Goal: Transaction & Acquisition: Purchase product/service

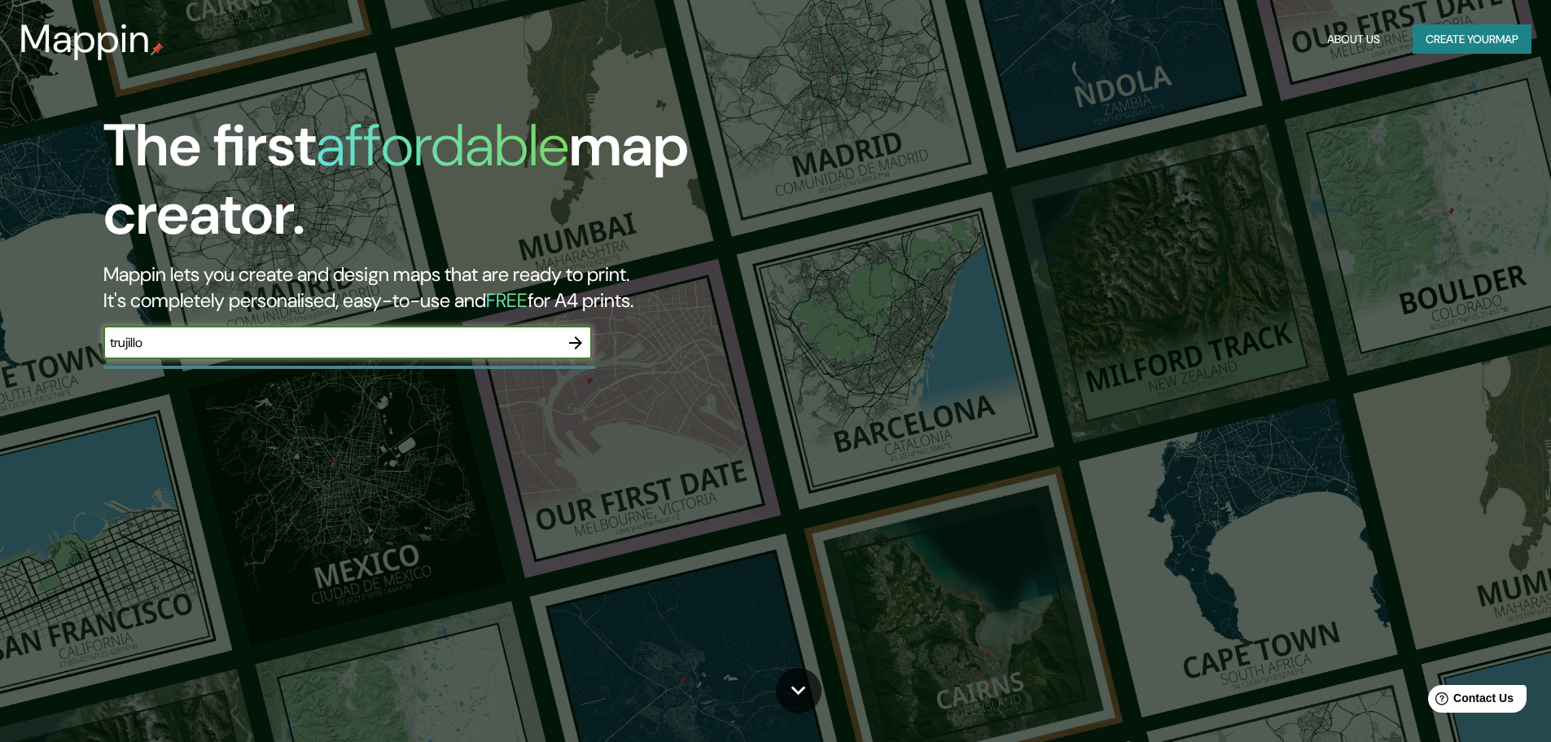
type input "trujillo"
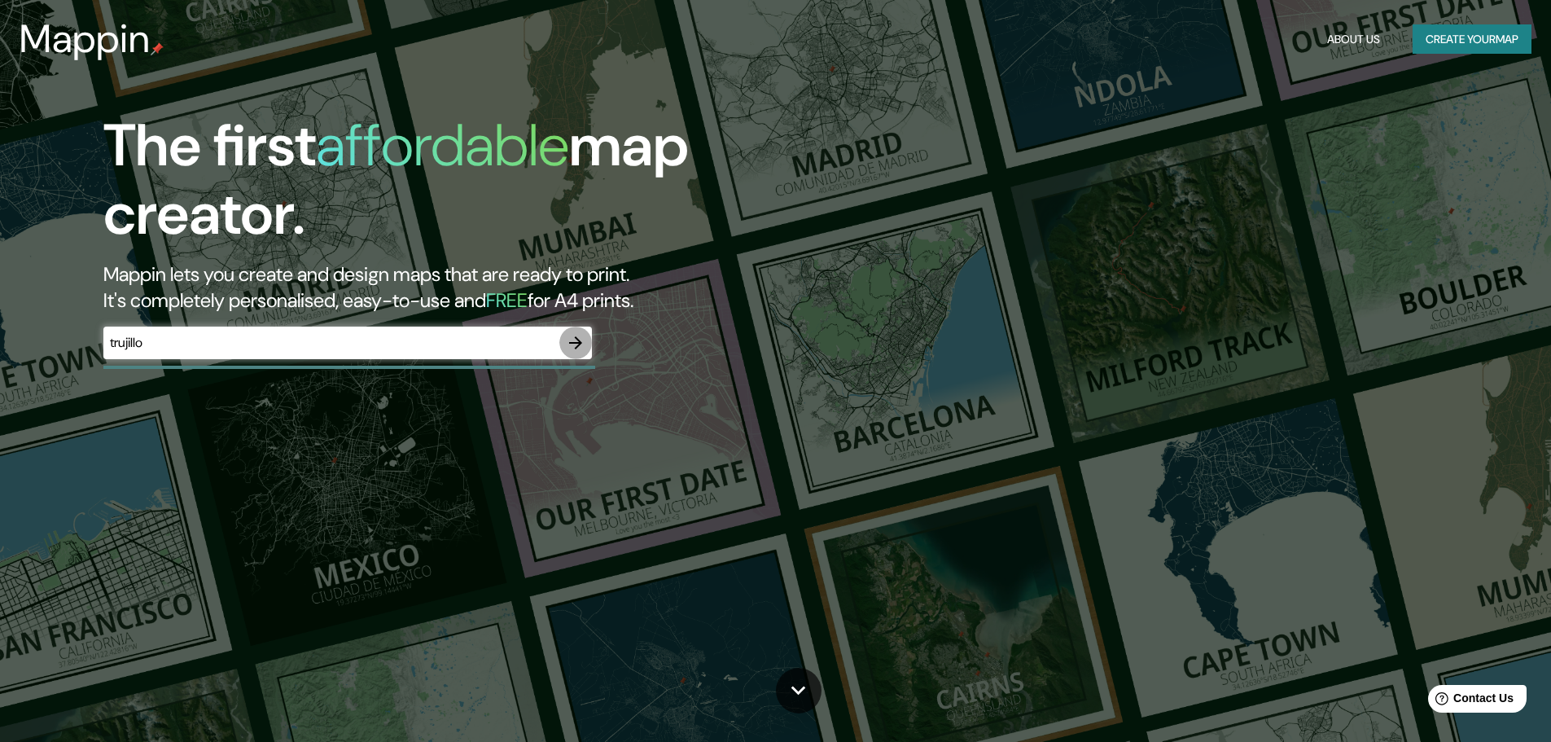
click at [585, 346] on icon "button" at bounding box center [576, 343] width 20 height 20
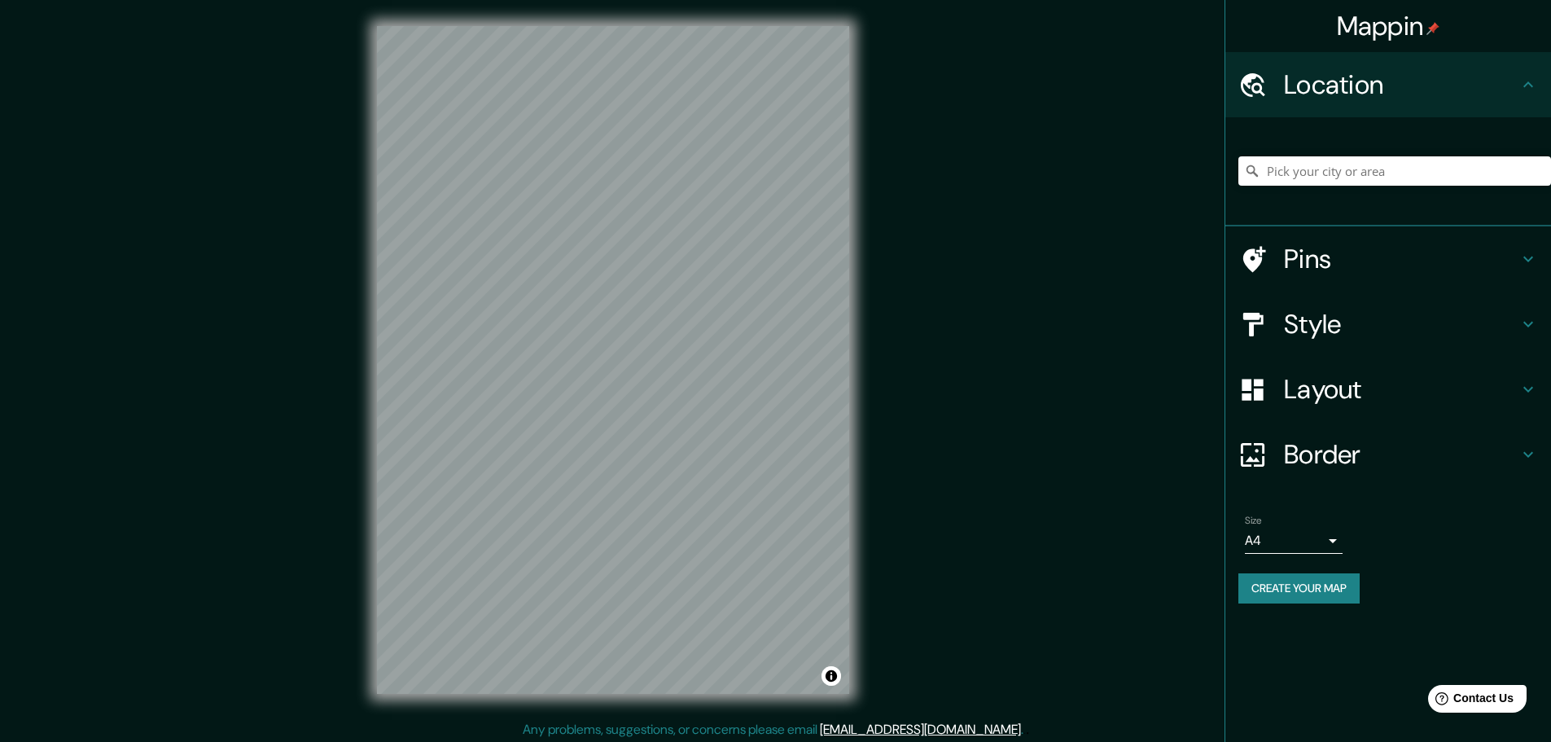
click at [1441, 265] on h4 "Pins" at bounding box center [1401, 259] width 235 height 33
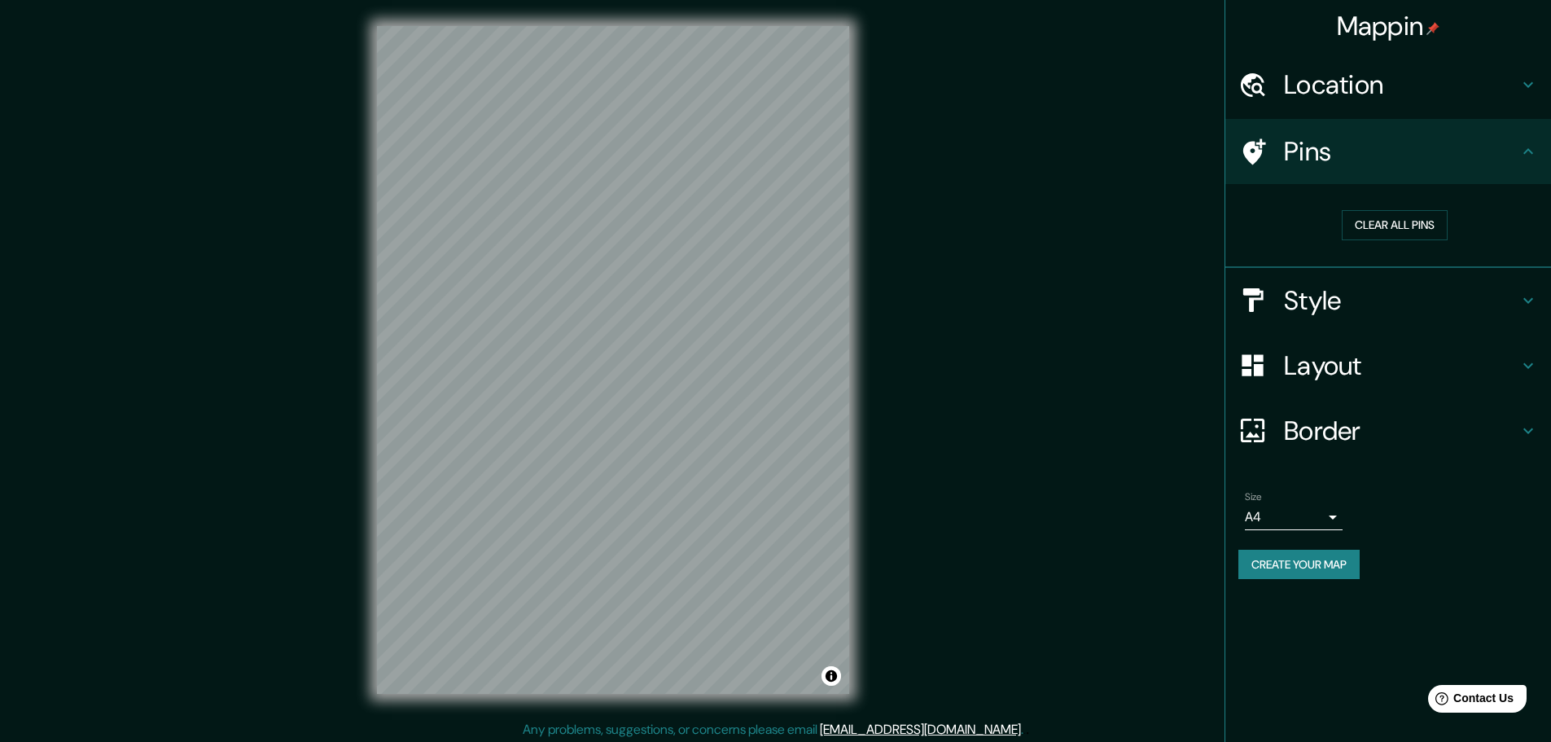
click at [1169, 346] on div "Mappin Location Pins Clear all pins Style Layout Border Choose a border. Hint :…" at bounding box center [775, 373] width 1551 height 746
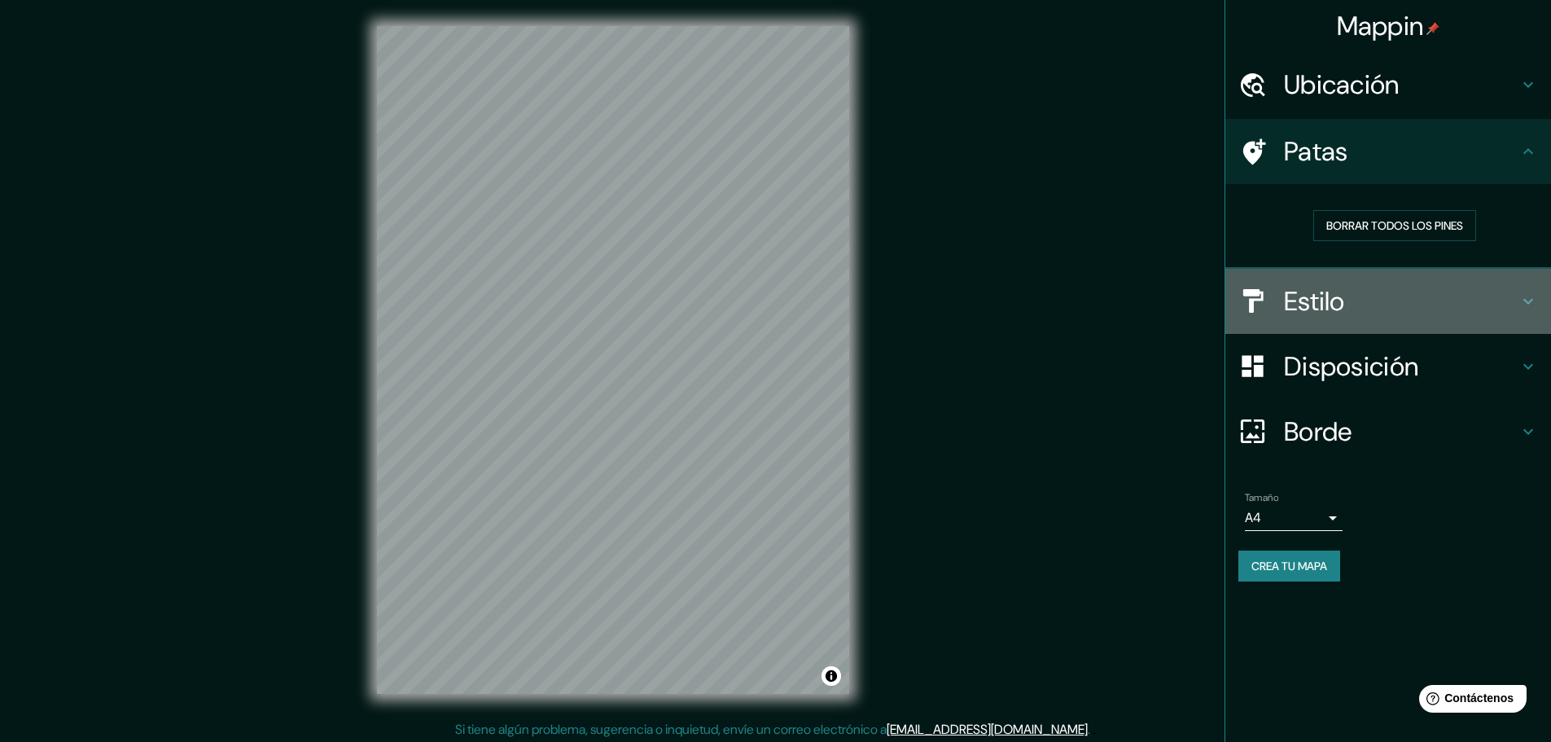
click at [1458, 308] on h4 "Estilo" at bounding box center [1401, 301] width 235 height 33
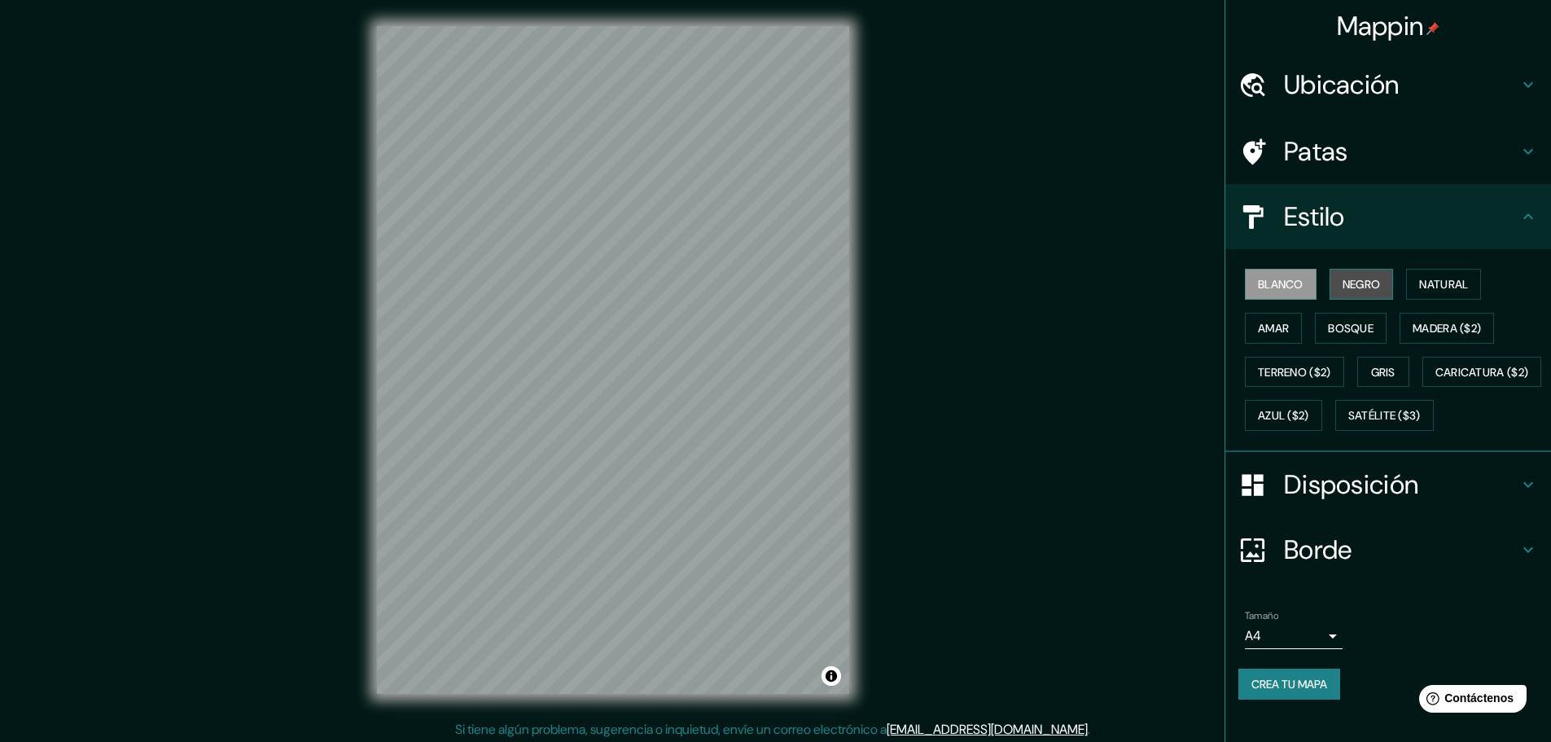
click at [1354, 289] on font "Negro" at bounding box center [1362, 284] width 38 height 15
click at [1296, 296] on button "Blanco" at bounding box center [1281, 284] width 72 height 31
click at [1444, 292] on font "Natural" at bounding box center [1443, 284] width 49 height 21
click at [1282, 292] on font "Blanco" at bounding box center [1281, 284] width 46 height 15
click at [1297, 370] on font "Terreno ($2)" at bounding box center [1294, 372] width 73 height 15
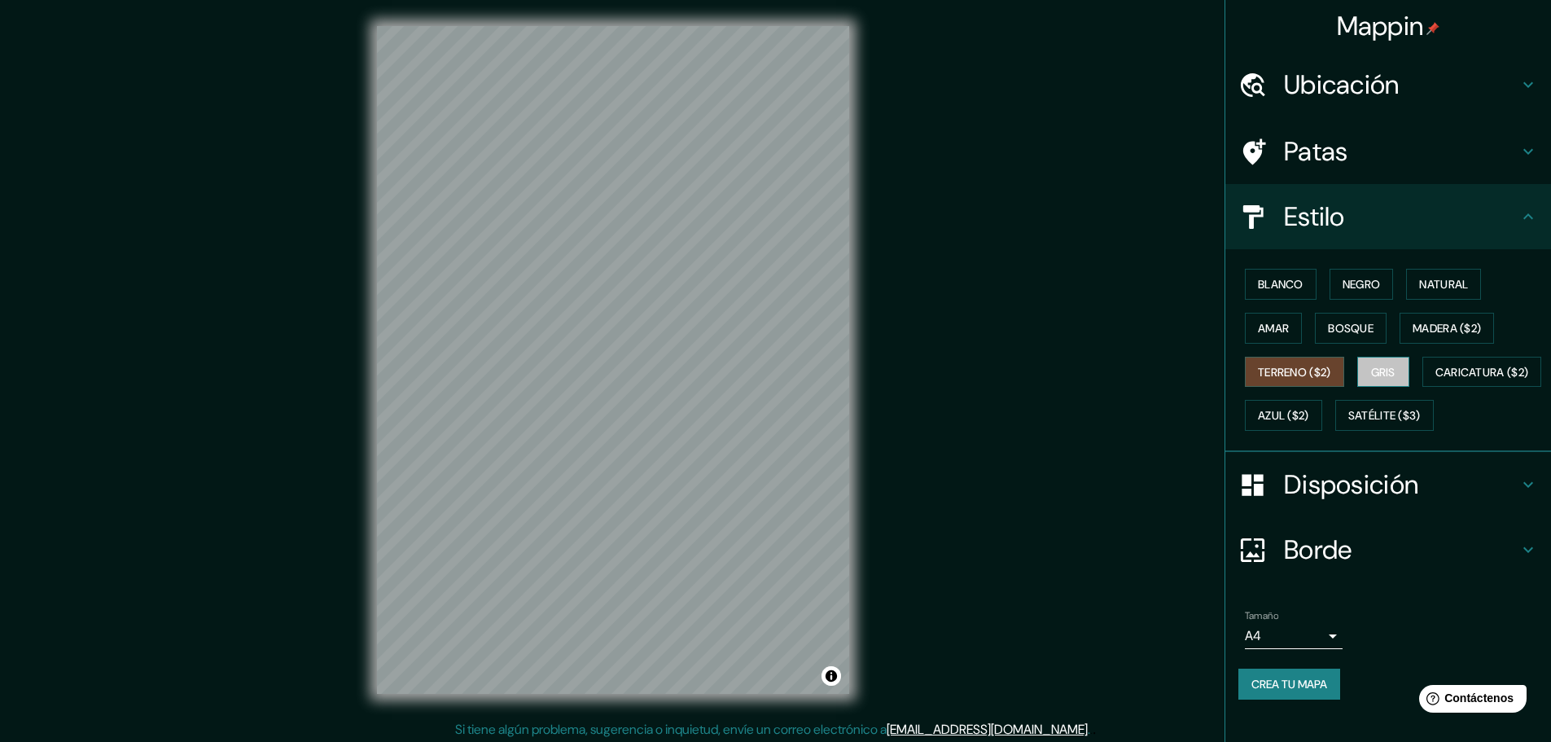
click at [1400, 373] on button "Gris" at bounding box center [1384, 372] width 52 height 31
click at [1262, 273] on button "Blanco" at bounding box center [1281, 284] width 72 height 31
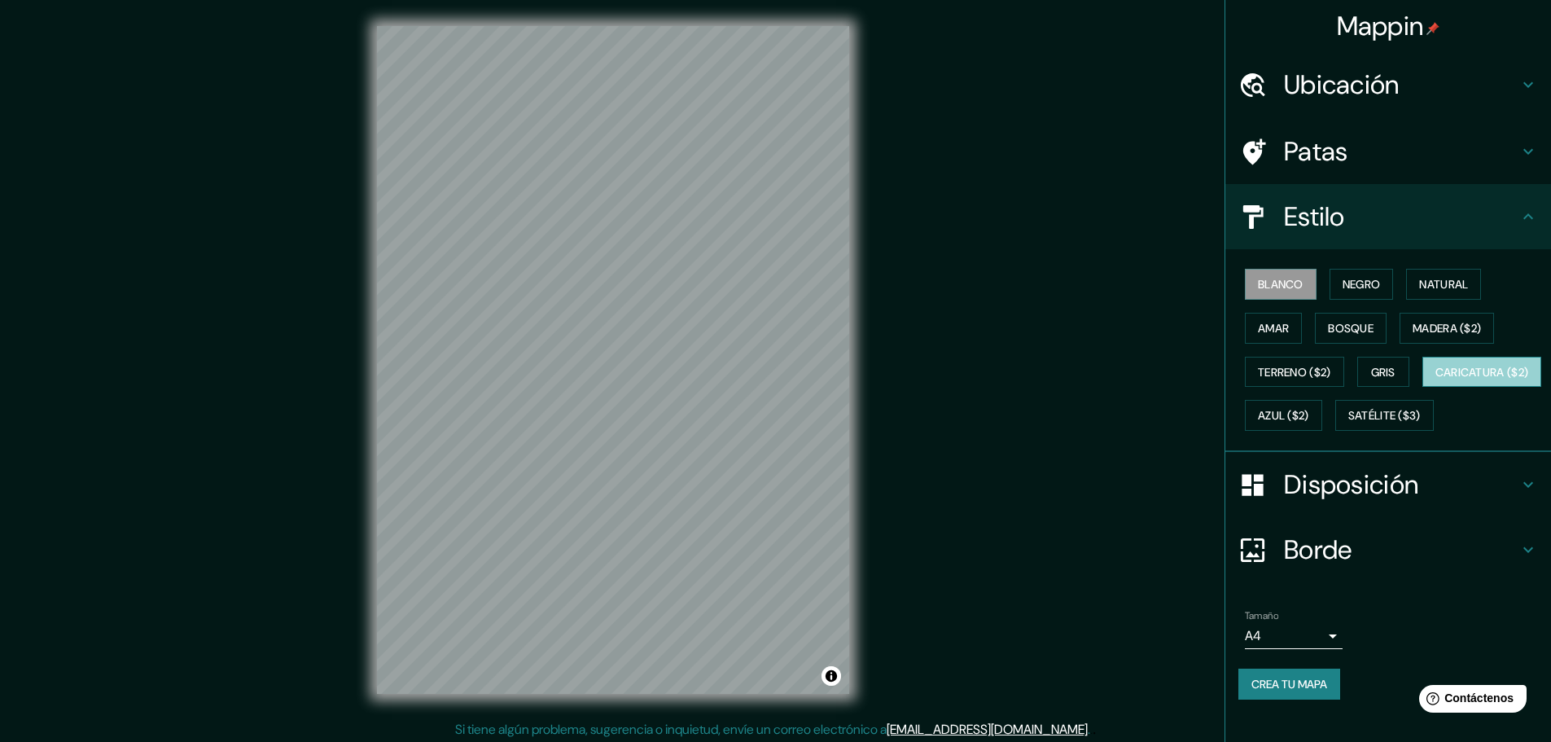
click at [1436, 383] on font "Caricatura ($2)" at bounding box center [1483, 372] width 94 height 21
click at [1309, 415] on font "Azul ($2)" at bounding box center [1283, 416] width 51 height 15
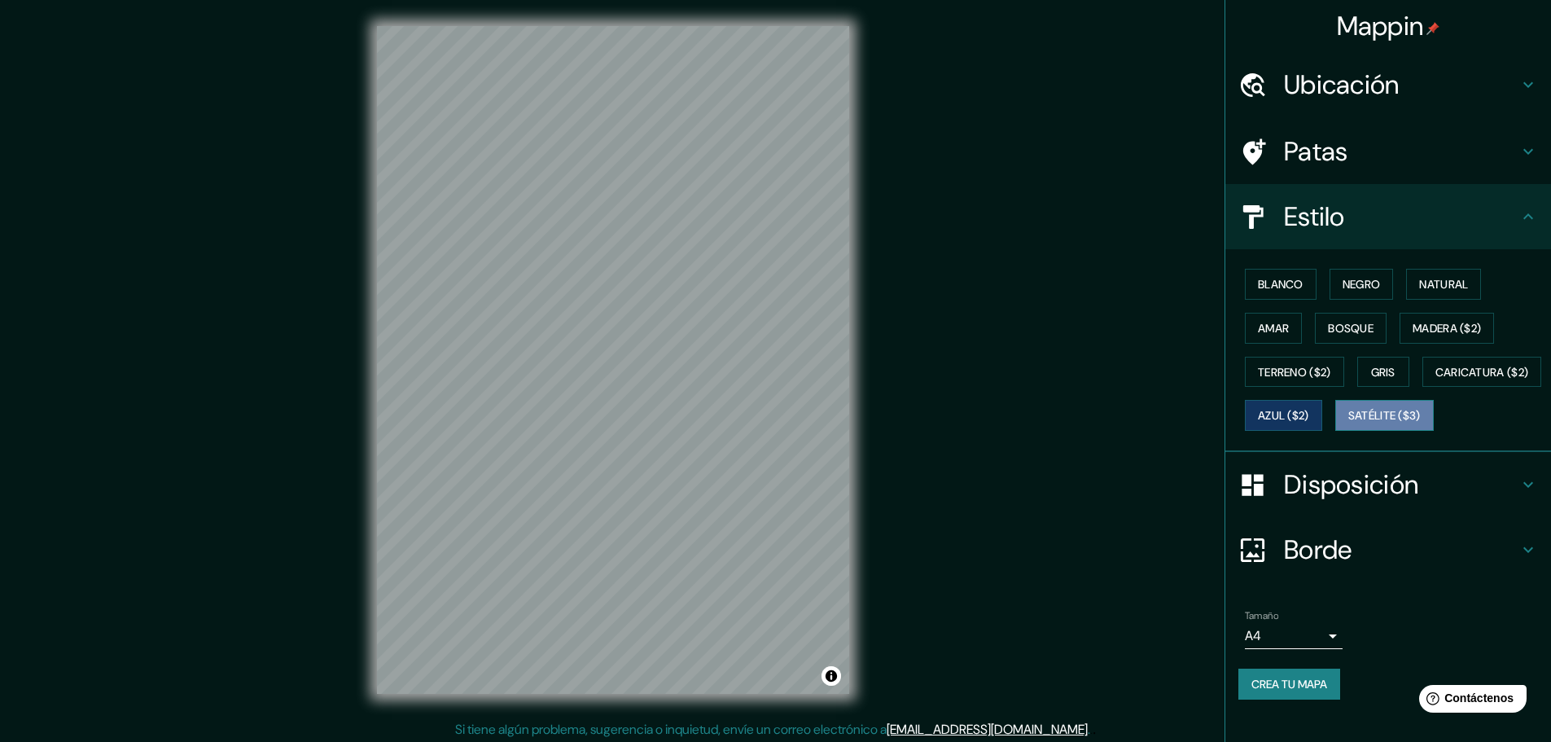
click at [1349, 423] on font "Satélite ($3)" at bounding box center [1385, 416] width 72 height 15
click at [1273, 287] on font "Blanco" at bounding box center [1281, 284] width 46 height 15
click at [1521, 226] on div "Estilo" at bounding box center [1389, 216] width 326 height 65
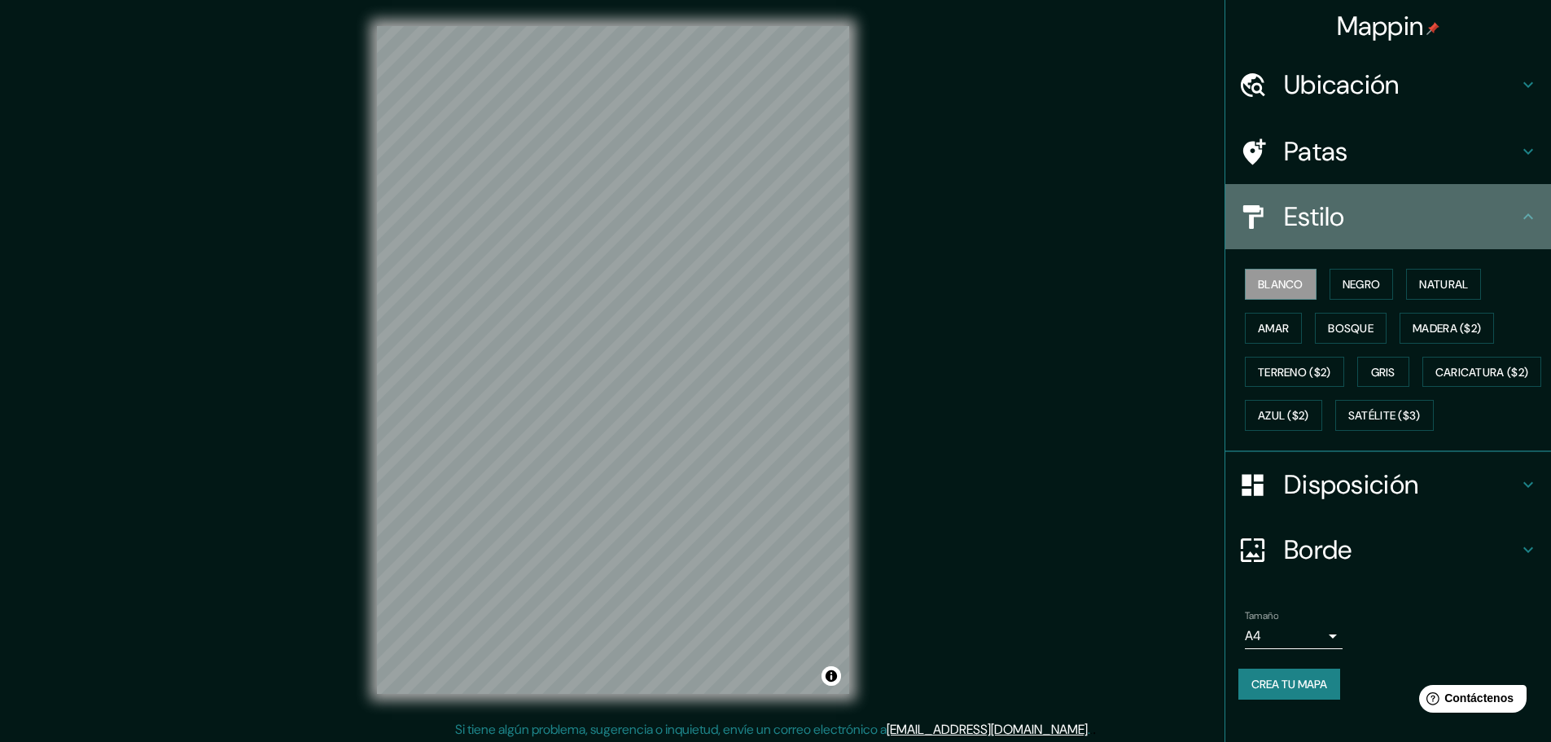
click at [1522, 211] on icon at bounding box center [1529, 217] width 20 height 20
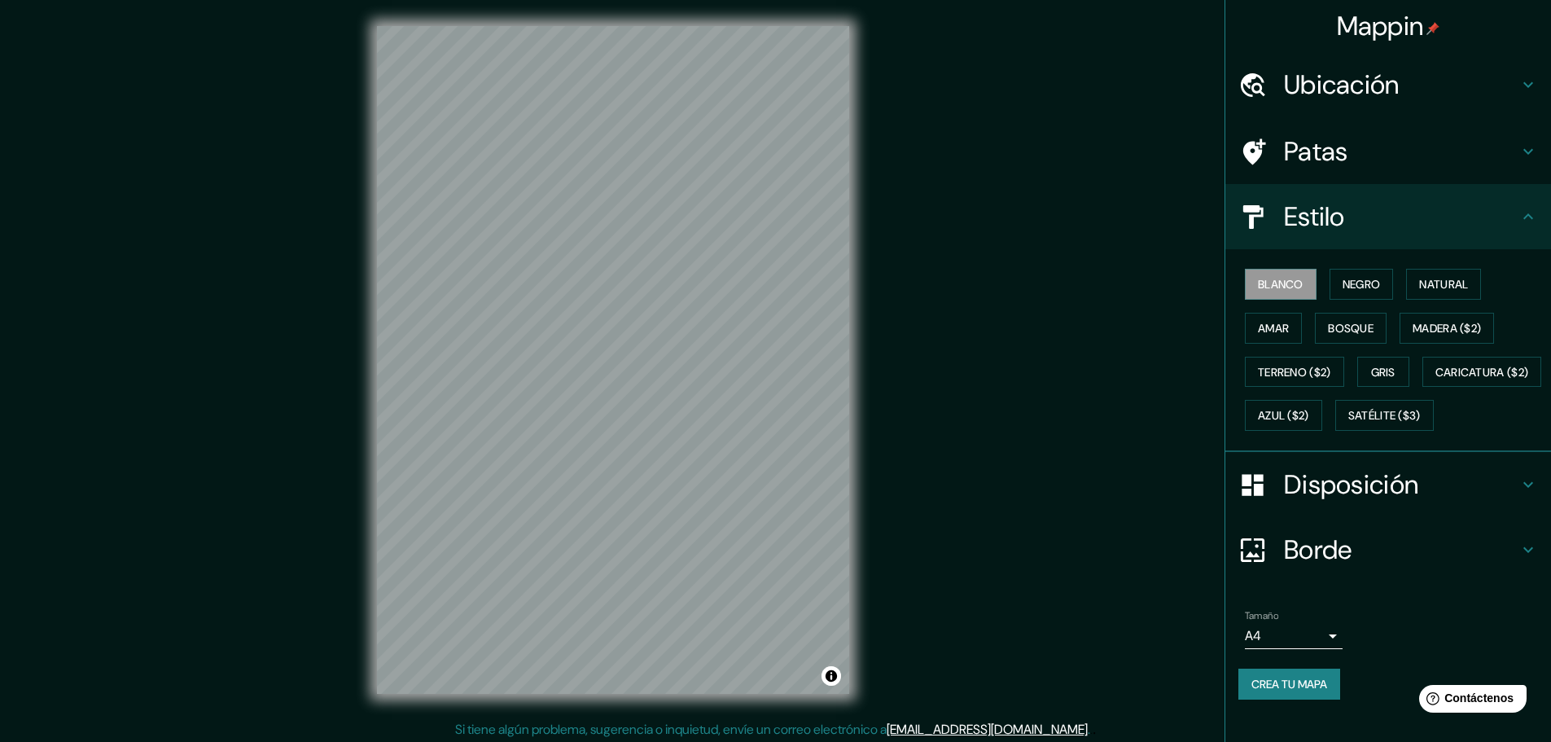
click at [1522, 211] on icon at bounding box center [1529, 217] width 20 height 20
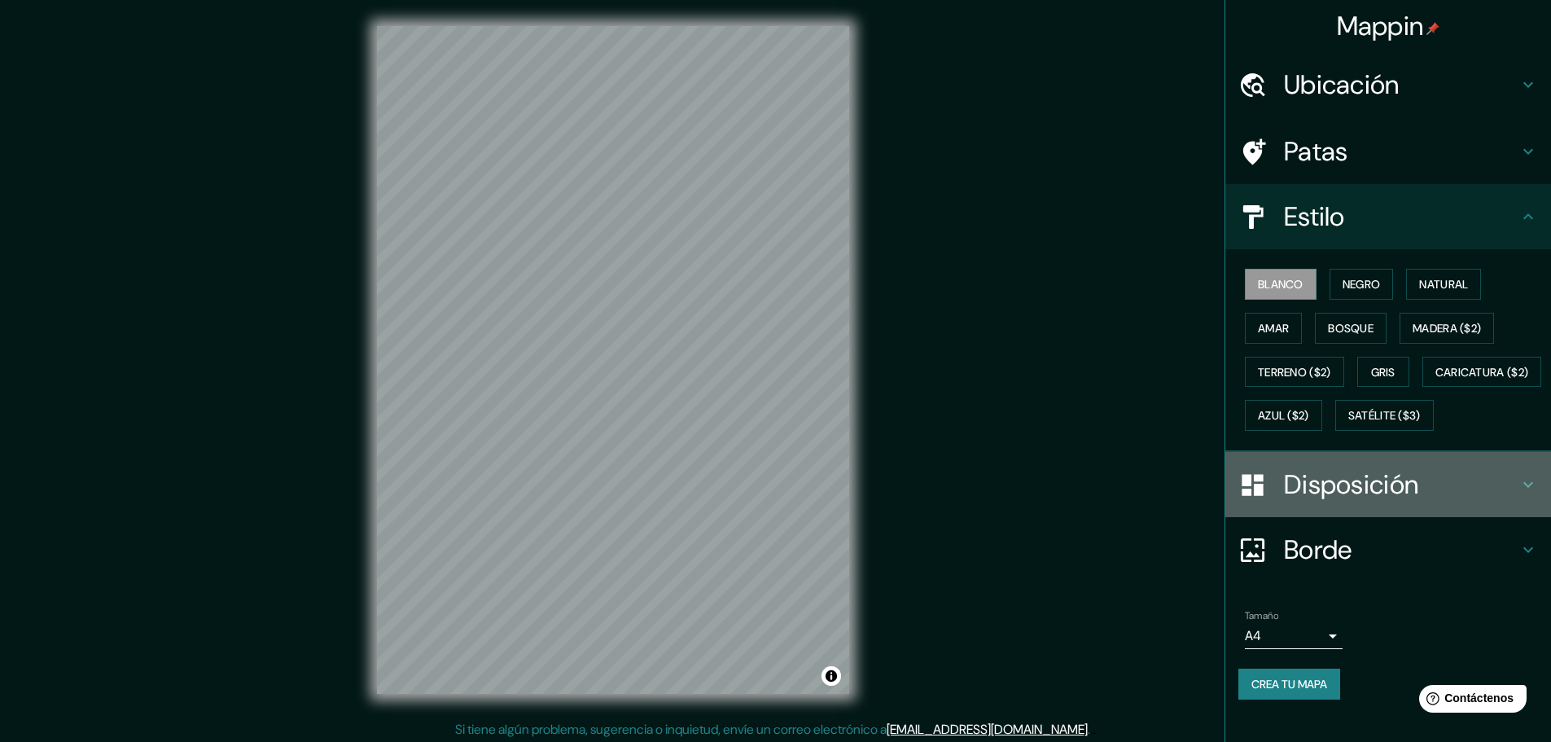
click at [1519, 494] on icon at bounding box center [1529, 485] width 20 height 20
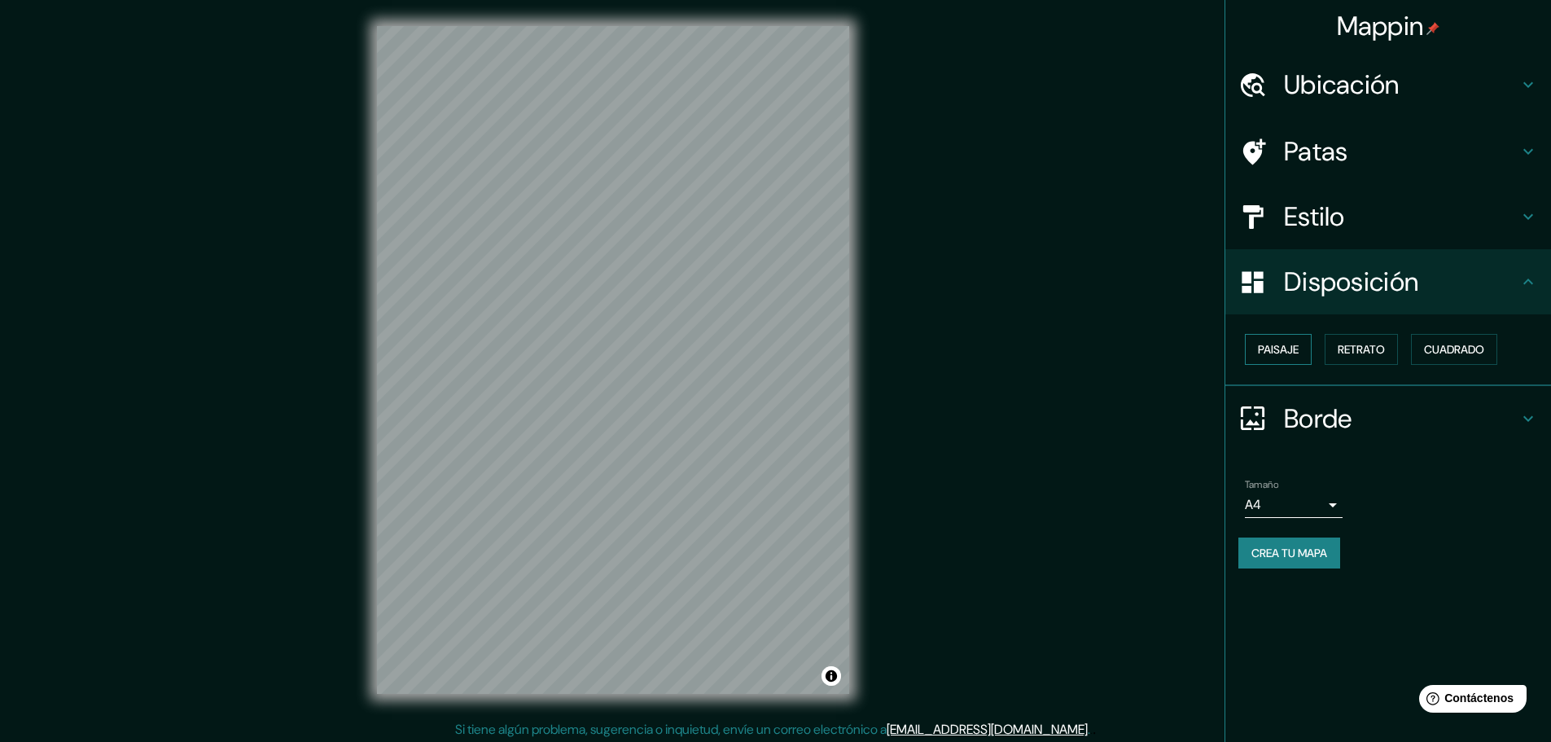
click at [1288, 361] on button "Paisaje" at bounding box center [1278, 349] width 67 height 31
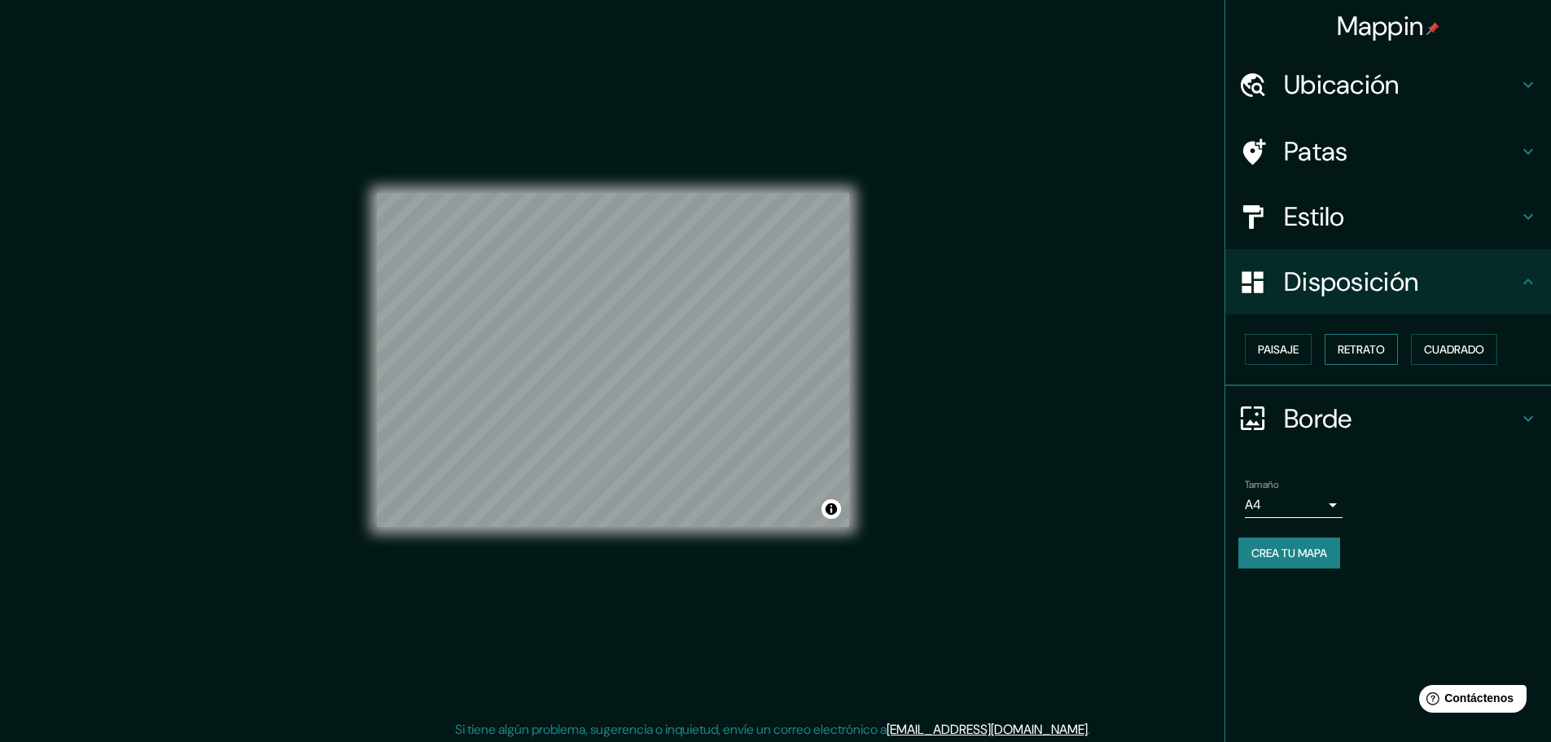
click at [1349, 352] on font "Retrato" at bounding box center [1361, 349] width 47 height 15
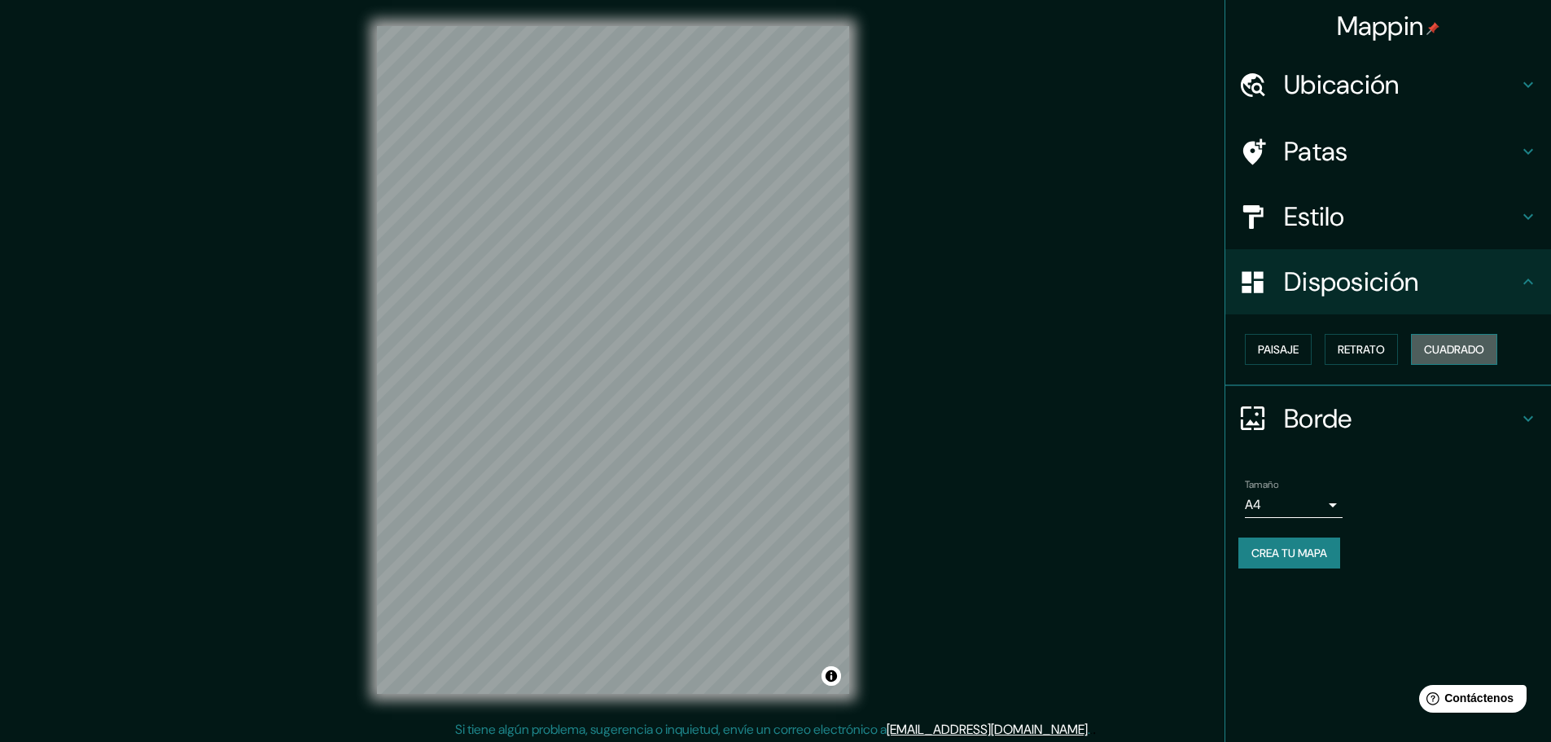
click at [1440, 349] on font "Cuadrado" at bounding box center [1454, 349] width 60 height 15
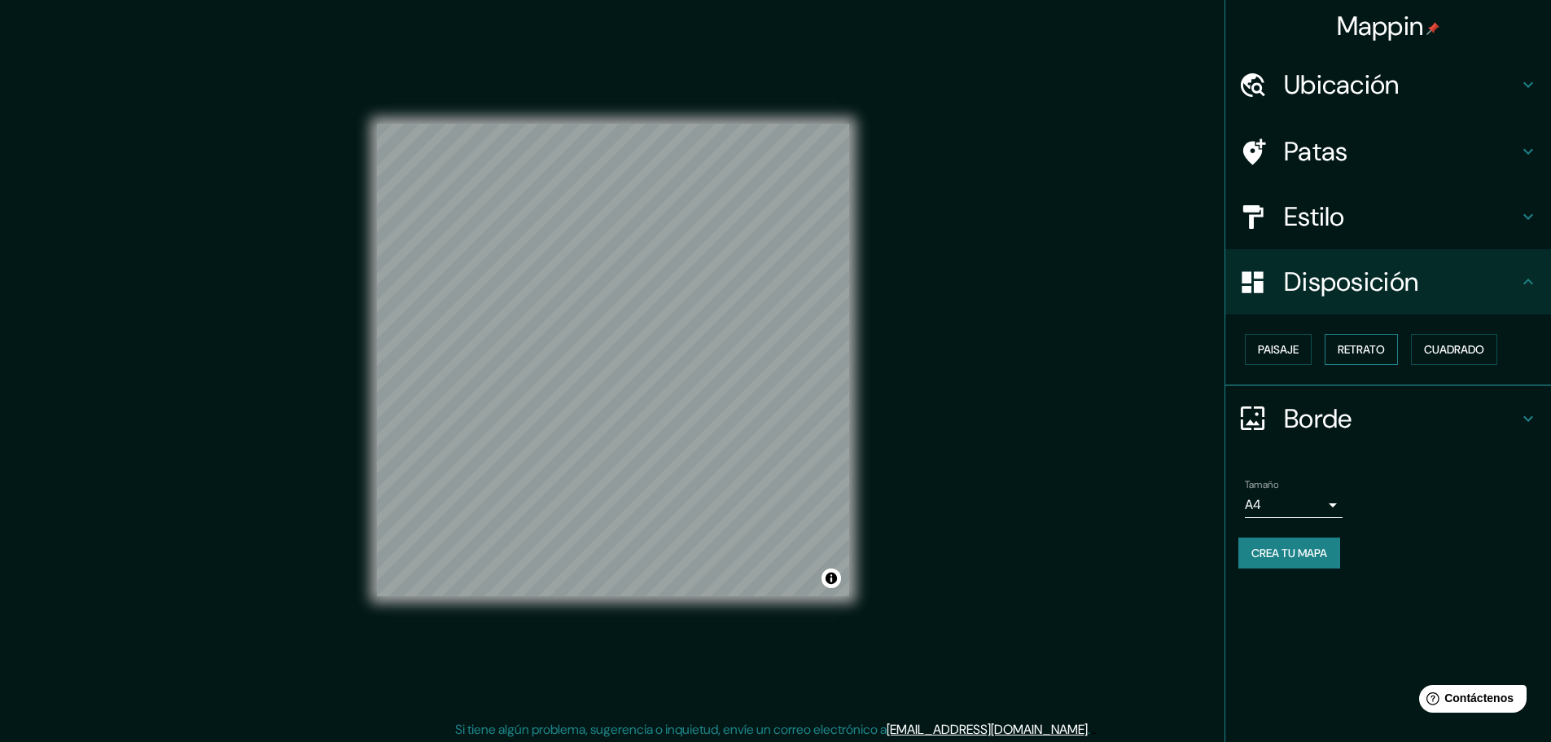
click at [1389, 352] on button "Retrato" at bounding box center [1361, 349] width 73 height 31
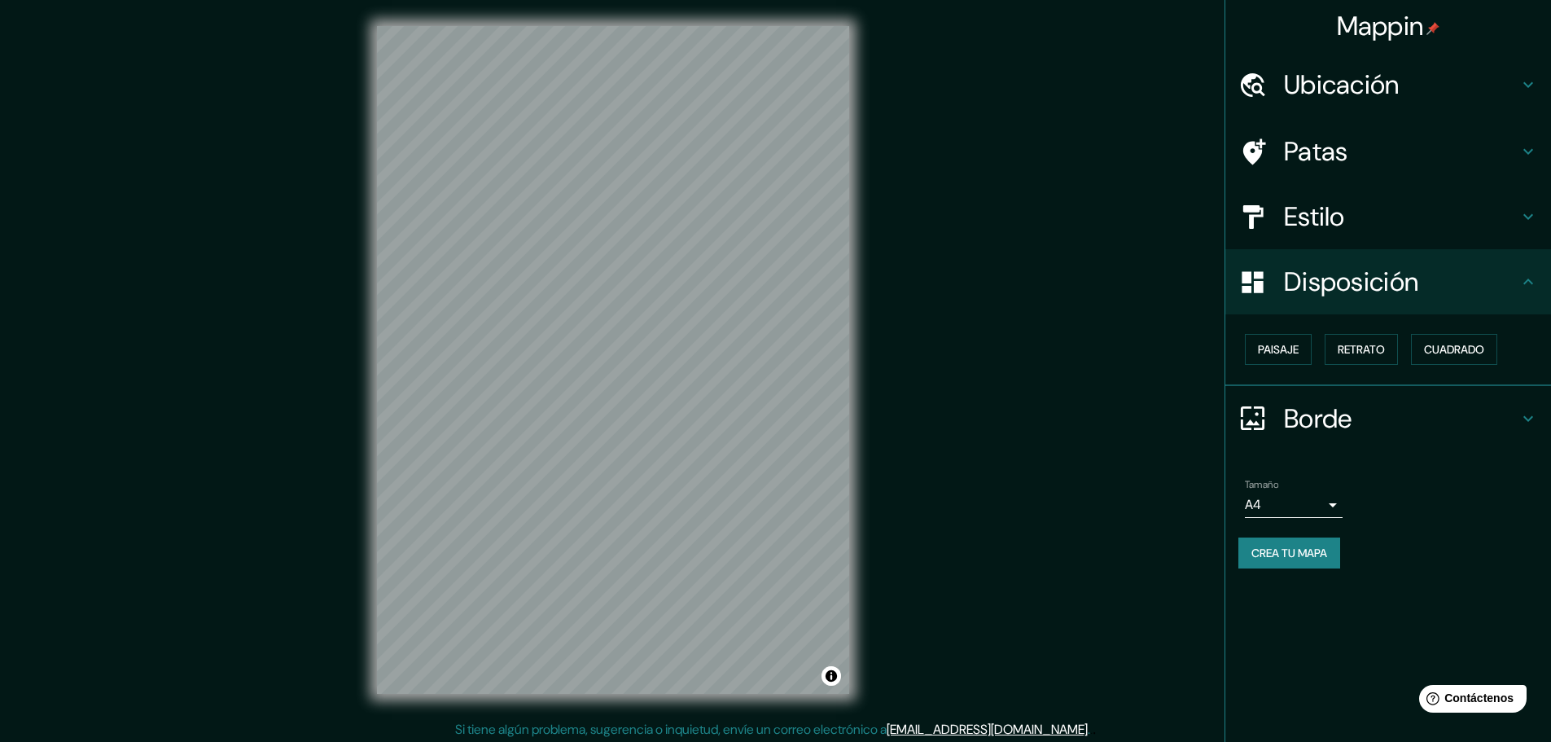
click at [1490, 417] on h4 "Borde" at bounding box center [1401, 418] width 235 height 33
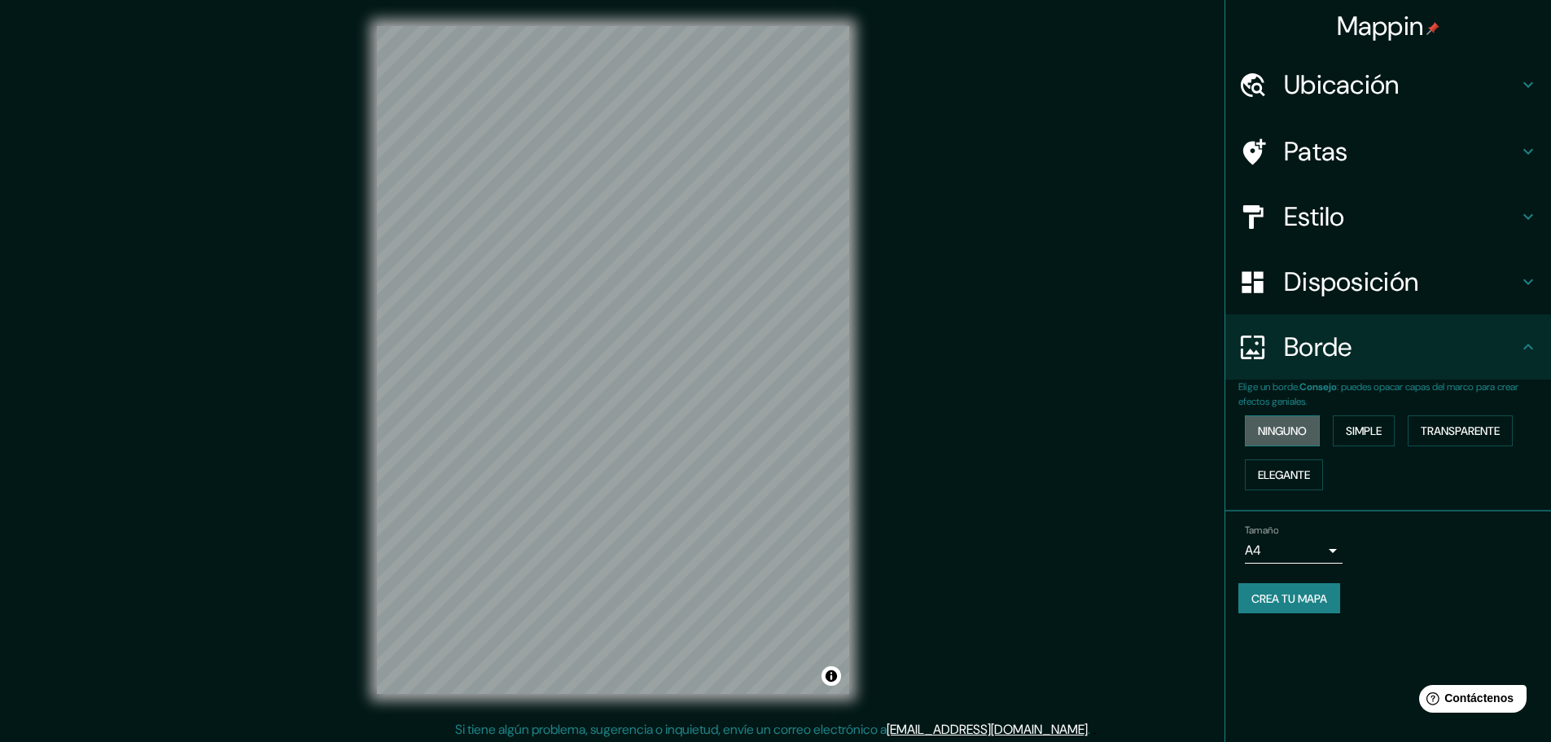
click at [1279, 425] on font "Ninguno" at bounding box center [1282, 430] width 49 height 15
click at [1364, 434] on font "Simple" at bounding box center [1364, 430] width 36 height 15
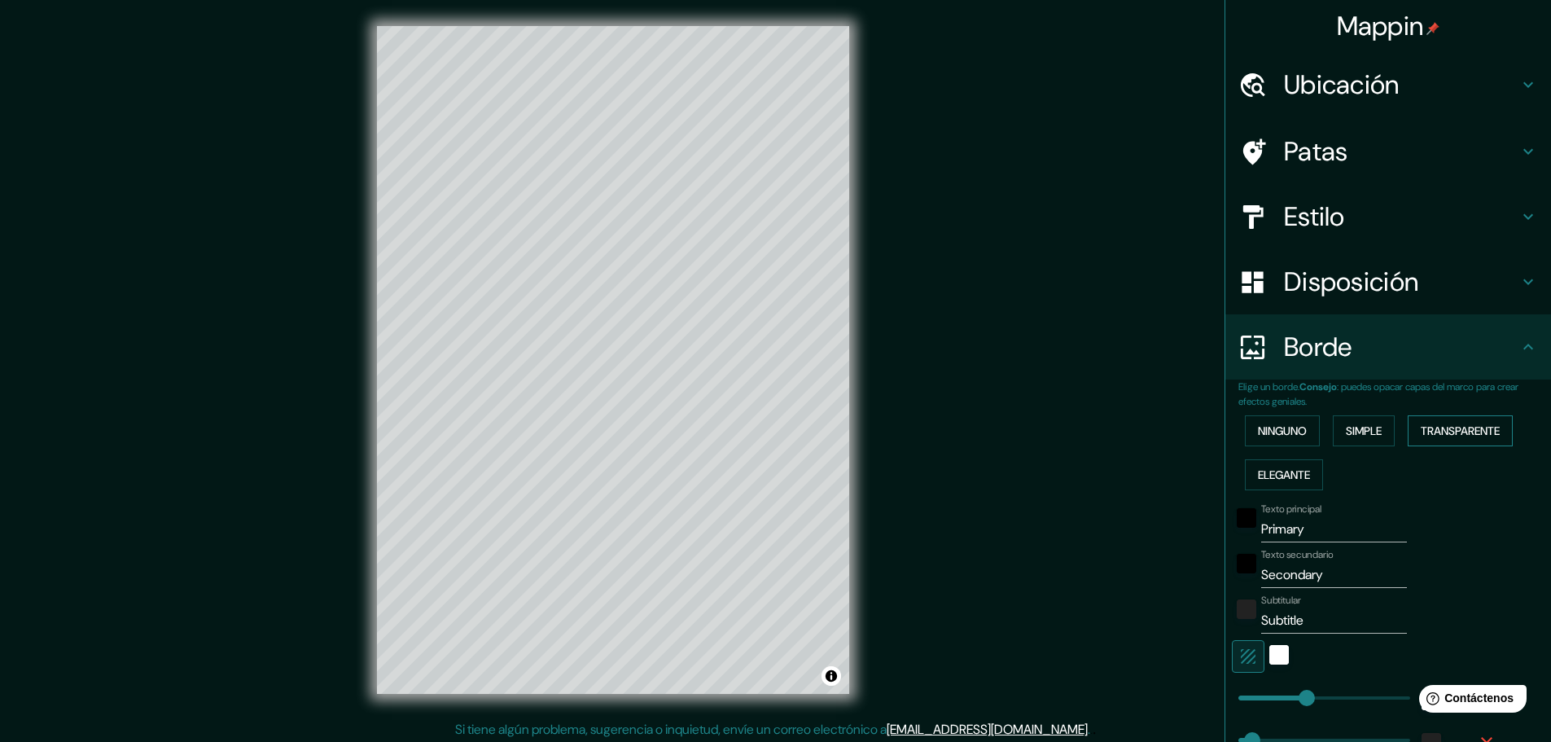
click at [1445, 432] on font "Transparente" at bounding box center [1460, 430] width 79 height 15
click at [1295, 474] on font "Elegante" at bounding box center [1284, 474] width 52 height 15
click at [1287, 436] on font "Ninguno" at bounding box center [1282, 430] width 49 height 15
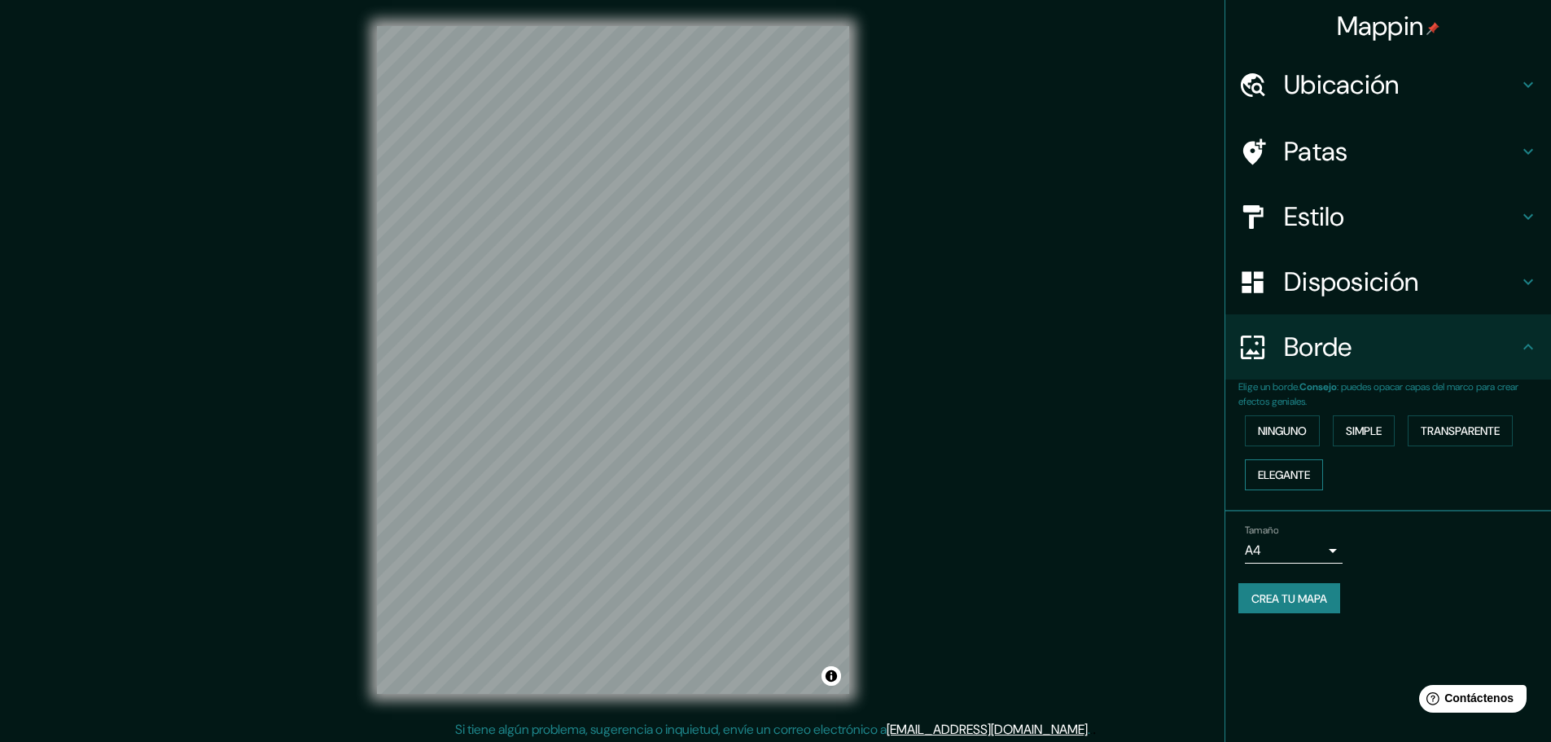
click at [1300, 485] on button "Elegante" at bounding box center [1284, 474] width 78 height 31
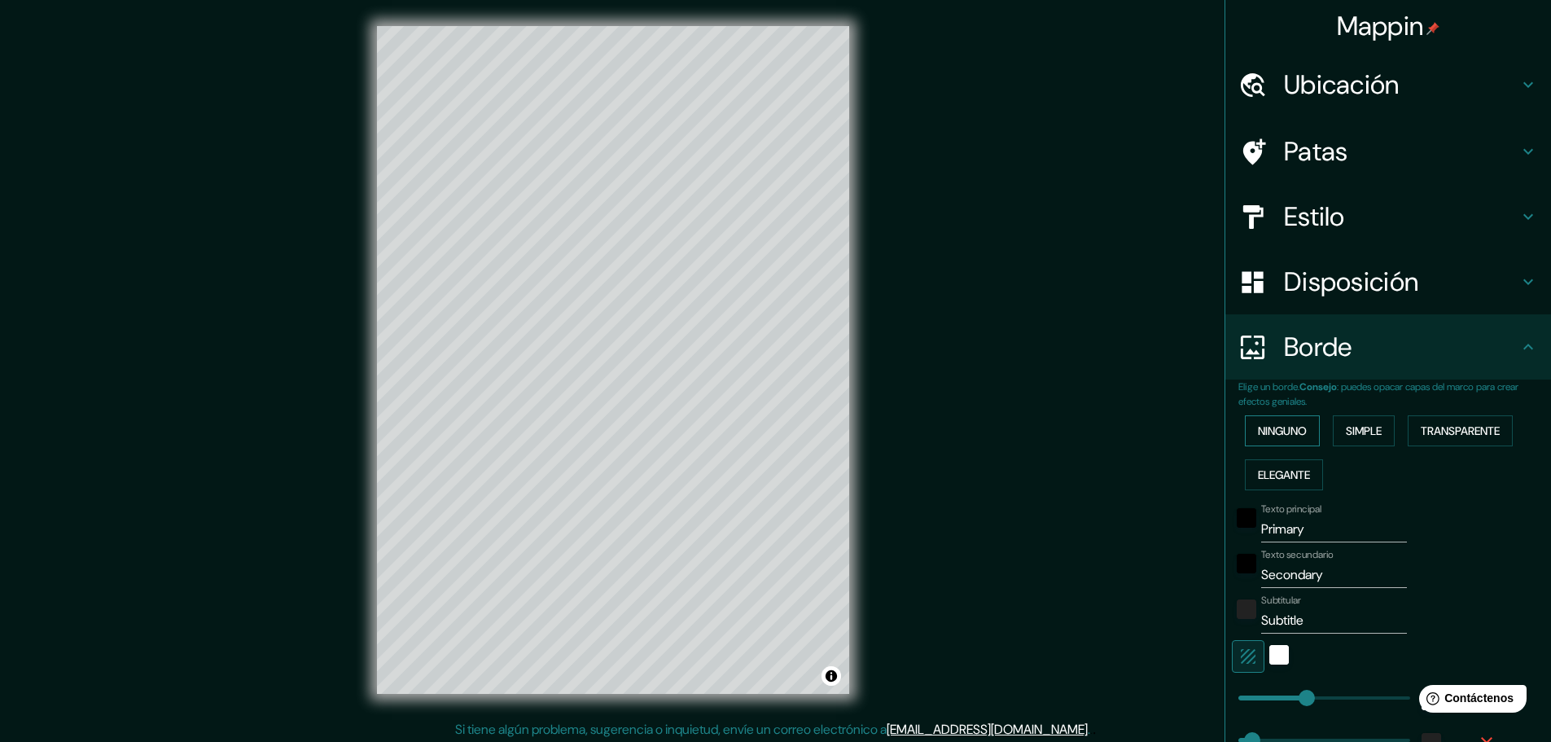
click at [1267, 432] on font "Ninguno" at bounding box center [1282, 430] width 49 height 15
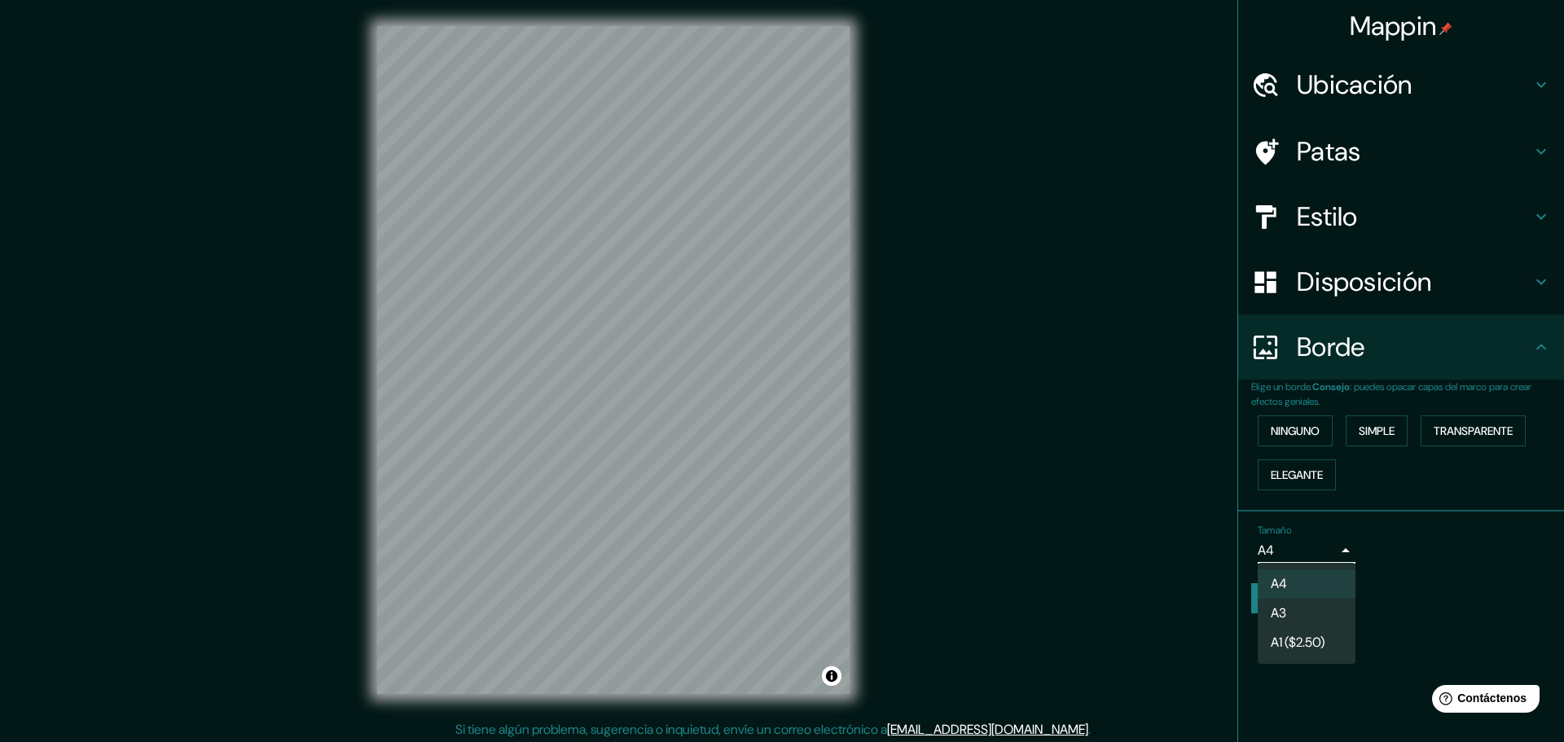
click at [1336, 550] on body "Mappin Ubicación Patas Estilo Disposición Borde Elige un borde. Consejo : puede…" at bounding box center [782, 371] width 1564 height 742
click at [1314, 616] on li "A3" at bounding box center [1306, 614] width 98 height 30
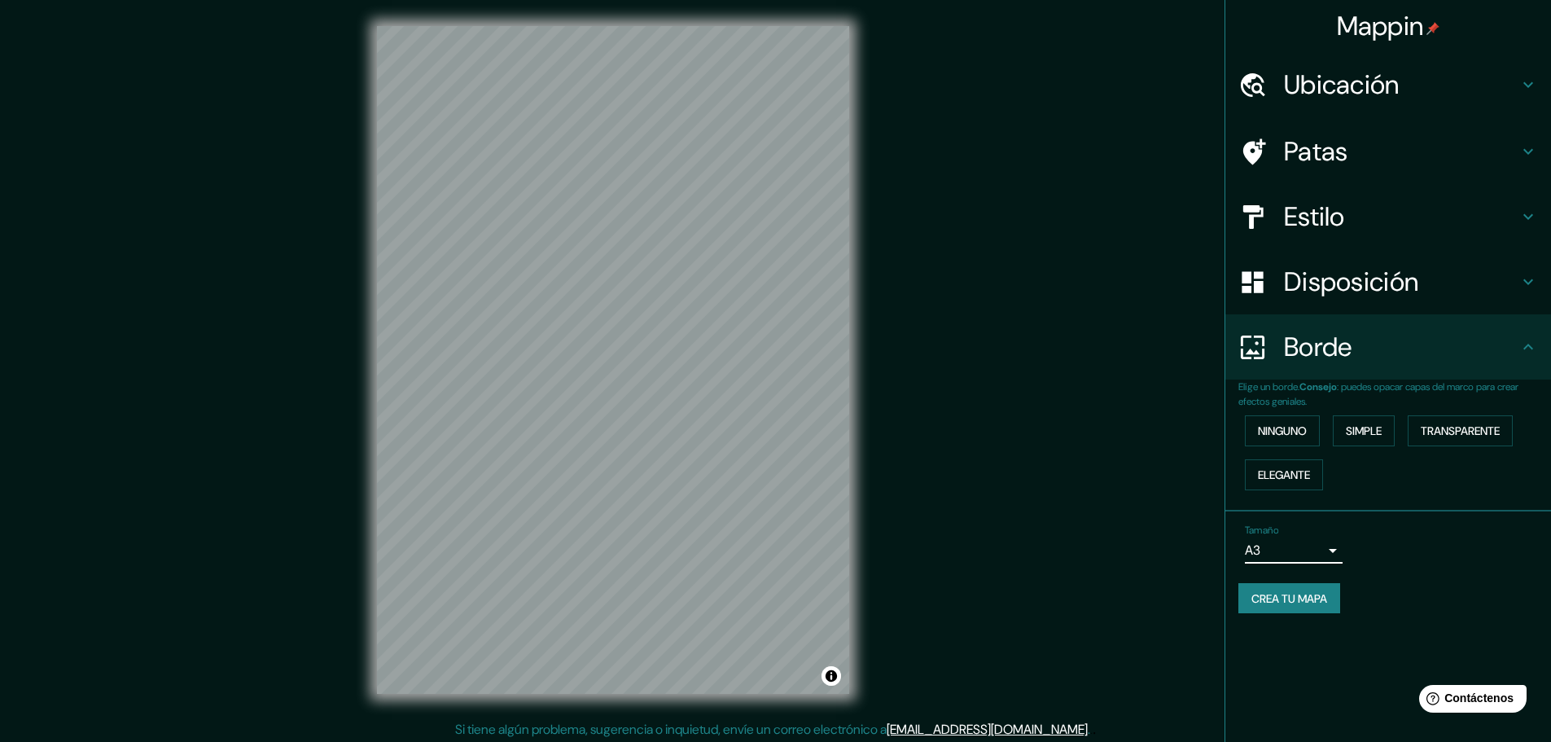
click at [1335, 555] on body "Mappin Ubicación Patas Estilo Disposición Borde Elige un borde. Consejo : puede…" at bounding box center [775, 371] width 1551 height 742
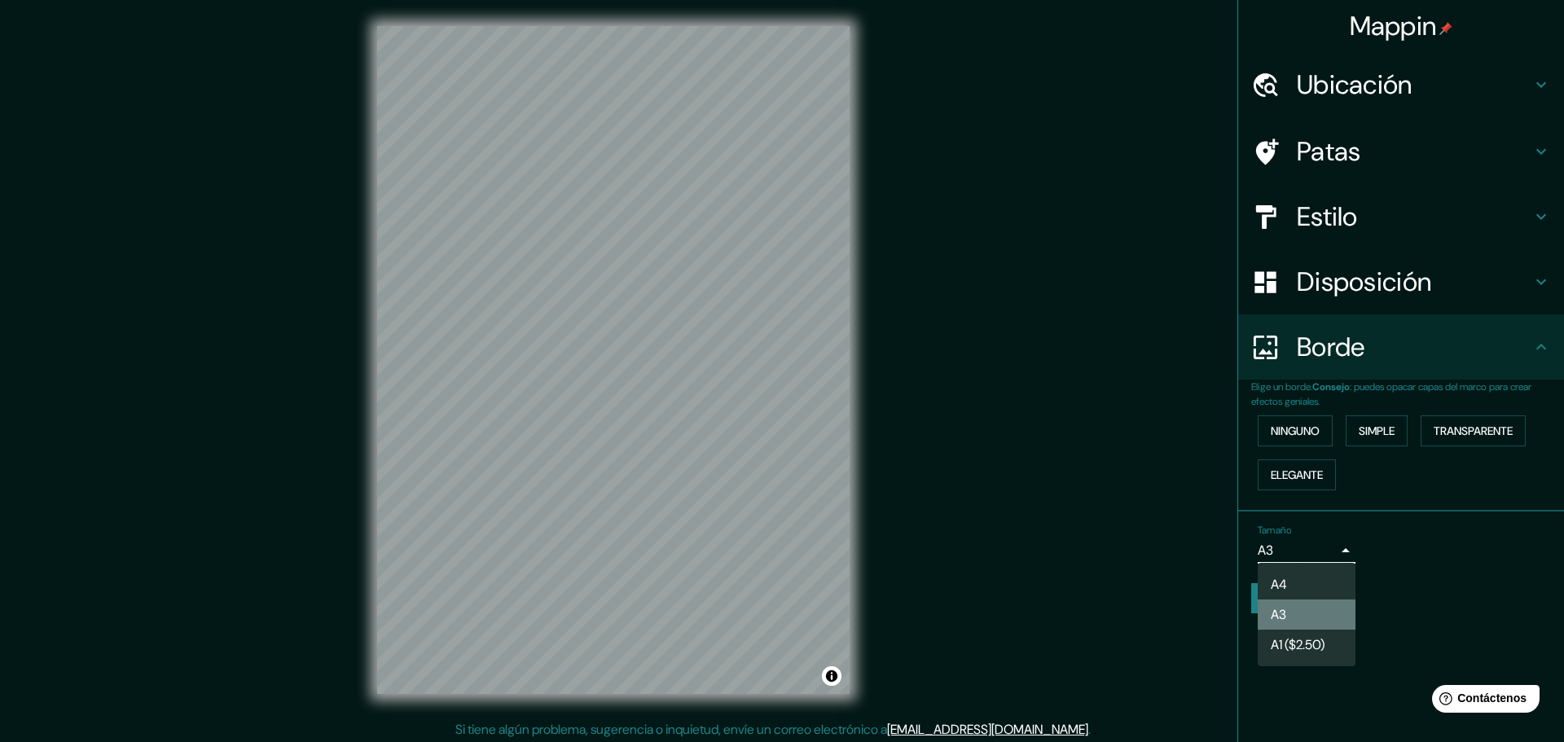
click at [1317, 615] on li "A3" at bounding box center [1306, 614] width 98 height 30
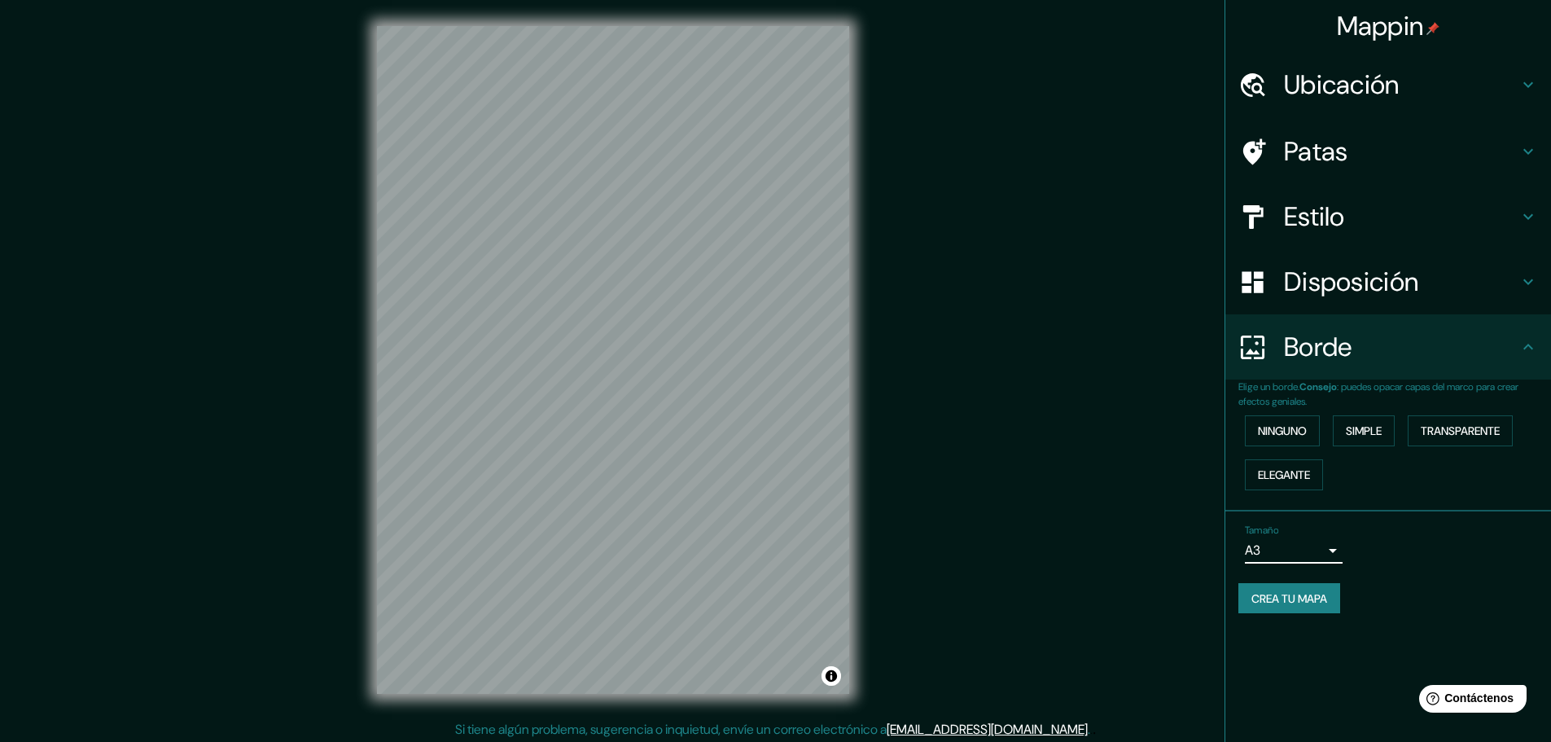
click at [1373, 157] on h4 "Patas" at bounding box center [1401, 151] width 235 height 33
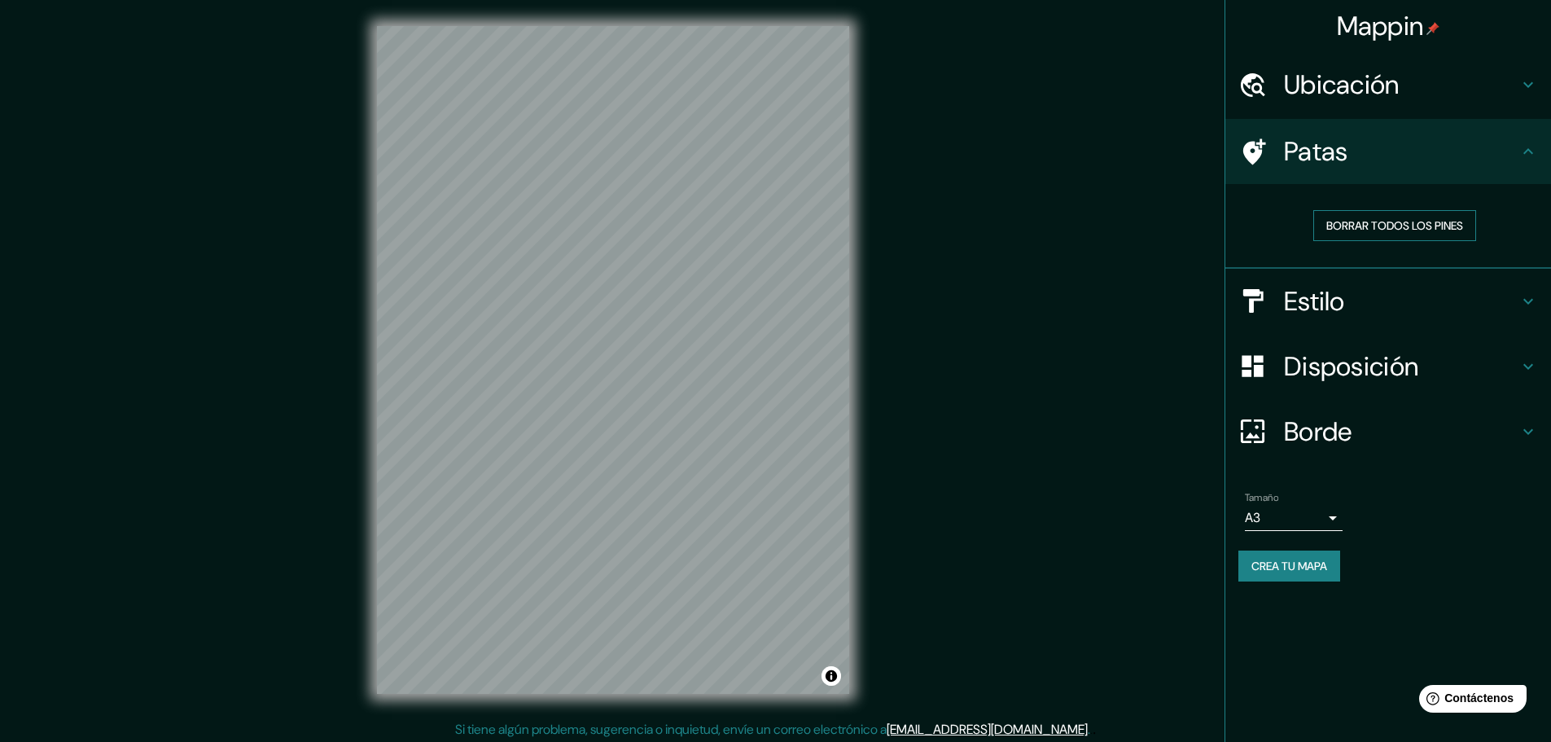
click at [1393, 230] on font "Borrar todos los pines" at bounding box center [1395, 225] width 137 height 15
click at [1405, 231] on font "Borrar todos los pines" at bounding box center [1395, 225] width 137 height 15
click at [1403, 231] on font "Borrar todos los pines" at bounding box center [1395, 225] width 137 height 15
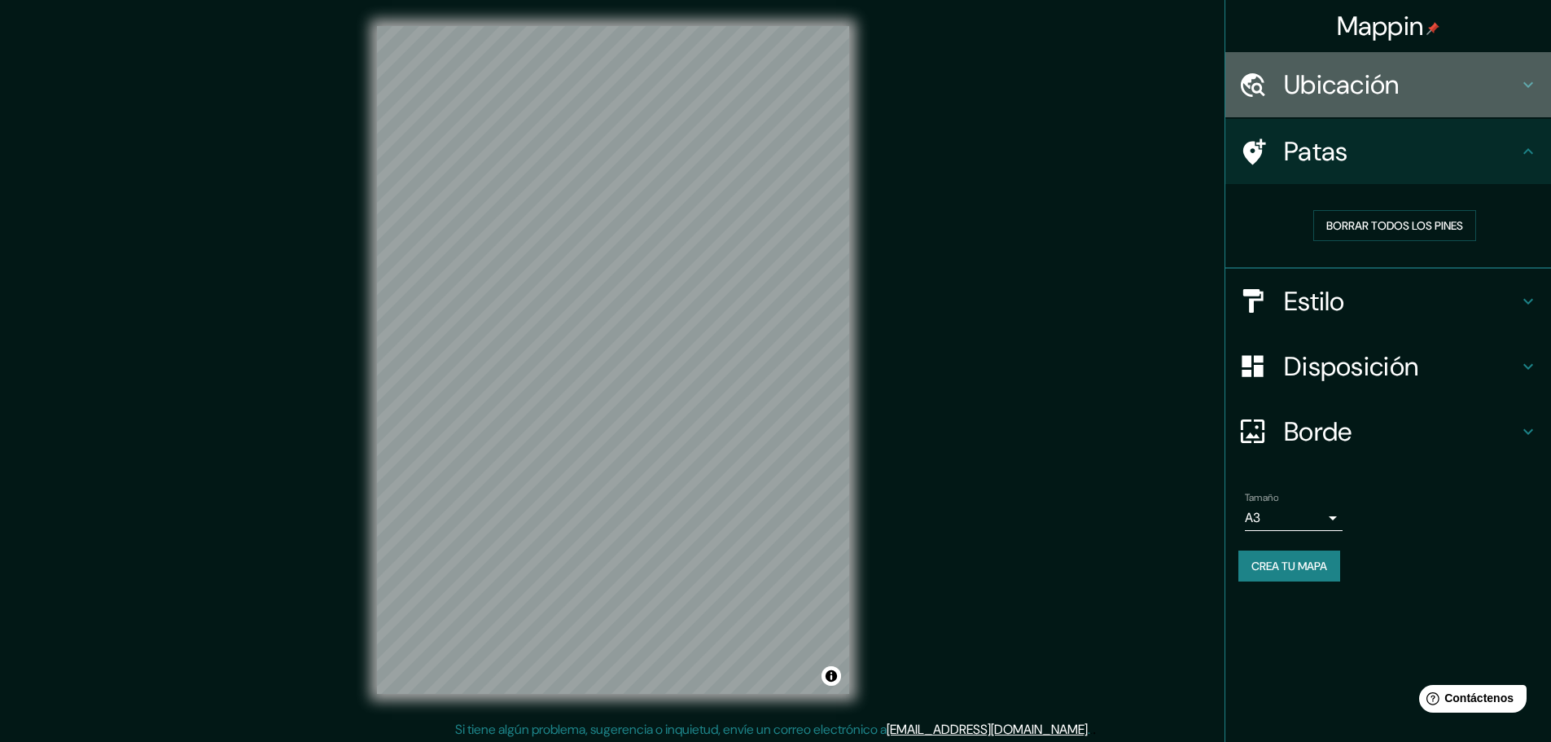
click at [1413, 89] on h4 "Ubicación" at bounding box center [1401, 84] width 235 height 33
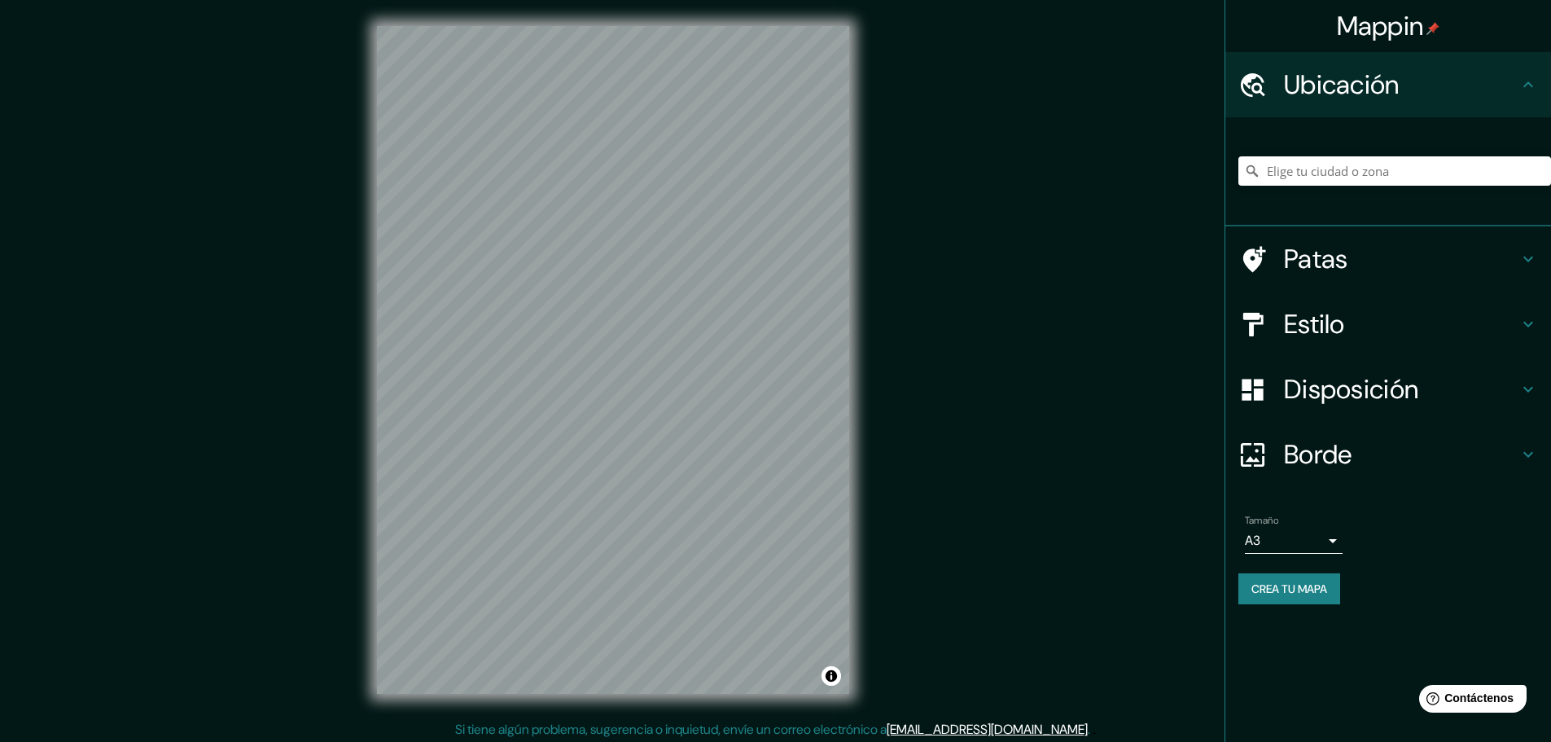
drag, startPoint x: 1380, startPoint y: 546, endPoint x: 1369, endPoint y: 545, distance: 10.7
click at [1374, 546] on div "Tamaño A3 a4" at bounding box center [1389, 534] width 300 height 52
click at [1309, 591] on font "Crea tu mapa" at bounding box center [1290, 588] width 76 height 15
click at [1292, 594] on font "Crea tu mapa" at bounding box center [1290, 588] width 76 height 15
drag, startPoint x: 1471, startPoint y: 0, endPoint x: 1115, endPoint y: 338, distance: 490.8
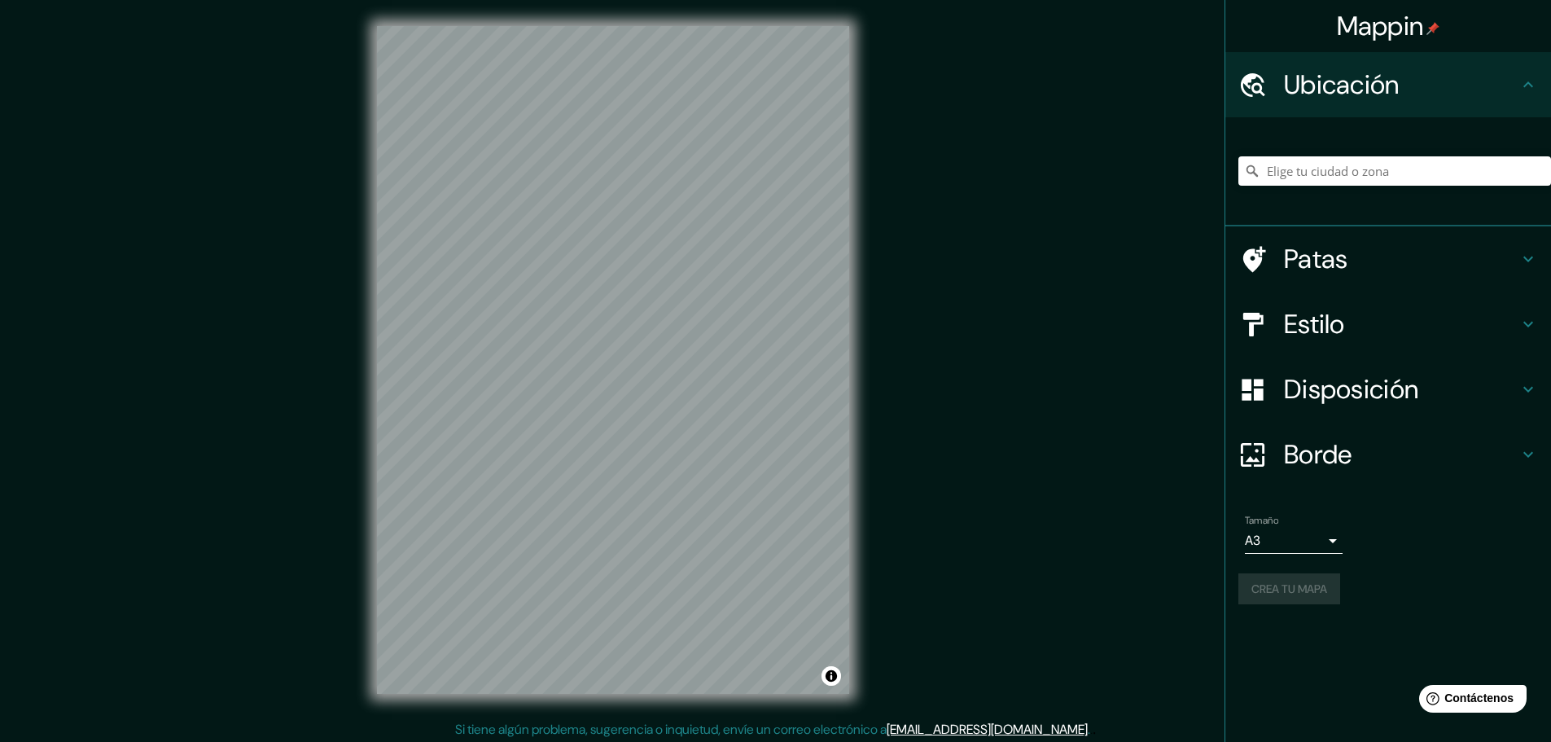
click at [1115, 338] on div "Mappin Ubicación Patas Estilo Disposición Borde Elige un borde. Consejo : puede…" at bounding box center [775, 373] width 1551 height 746
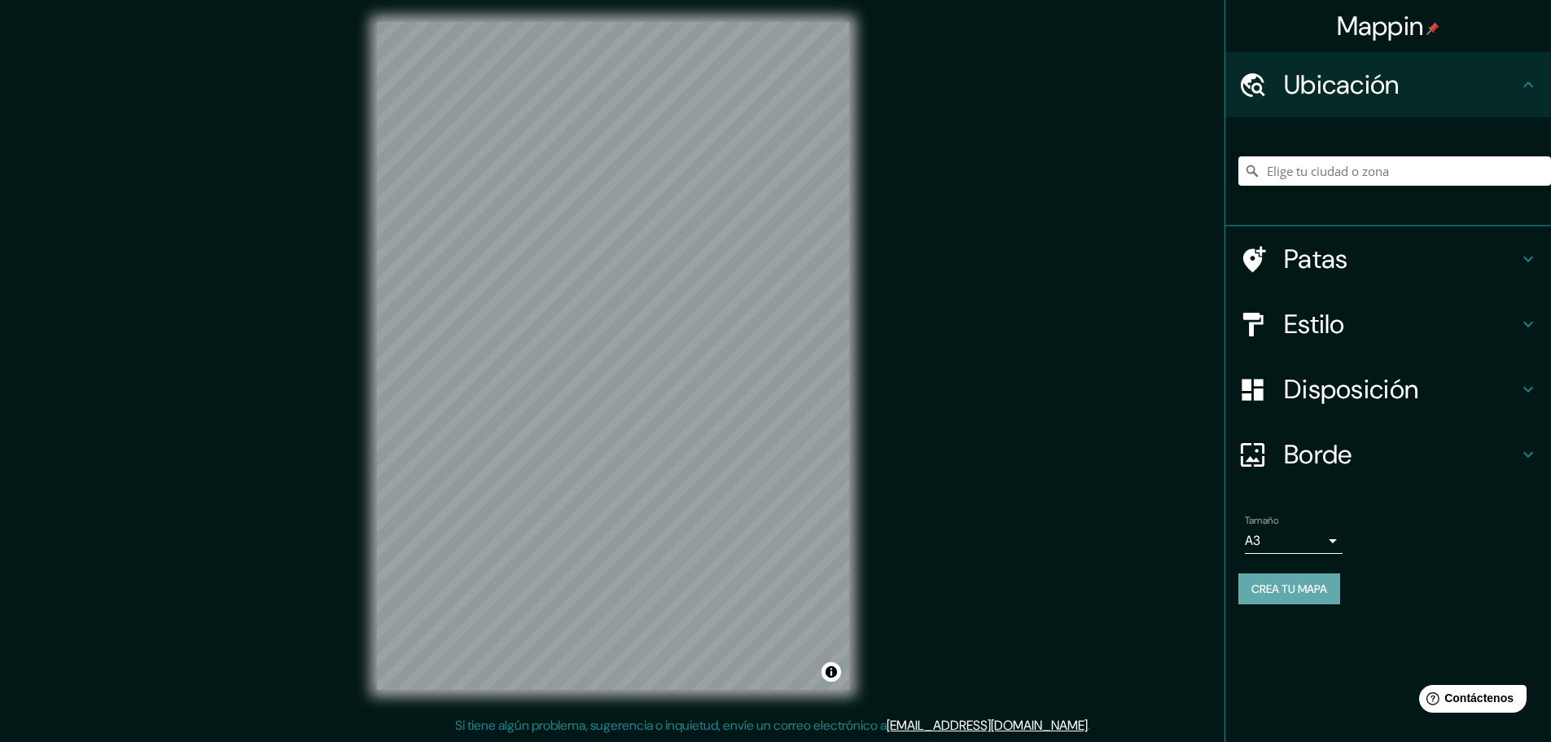
click at [1314, 594] on font "Crea tu mapa" at bounding box center [1290, 588] width 76 height 15
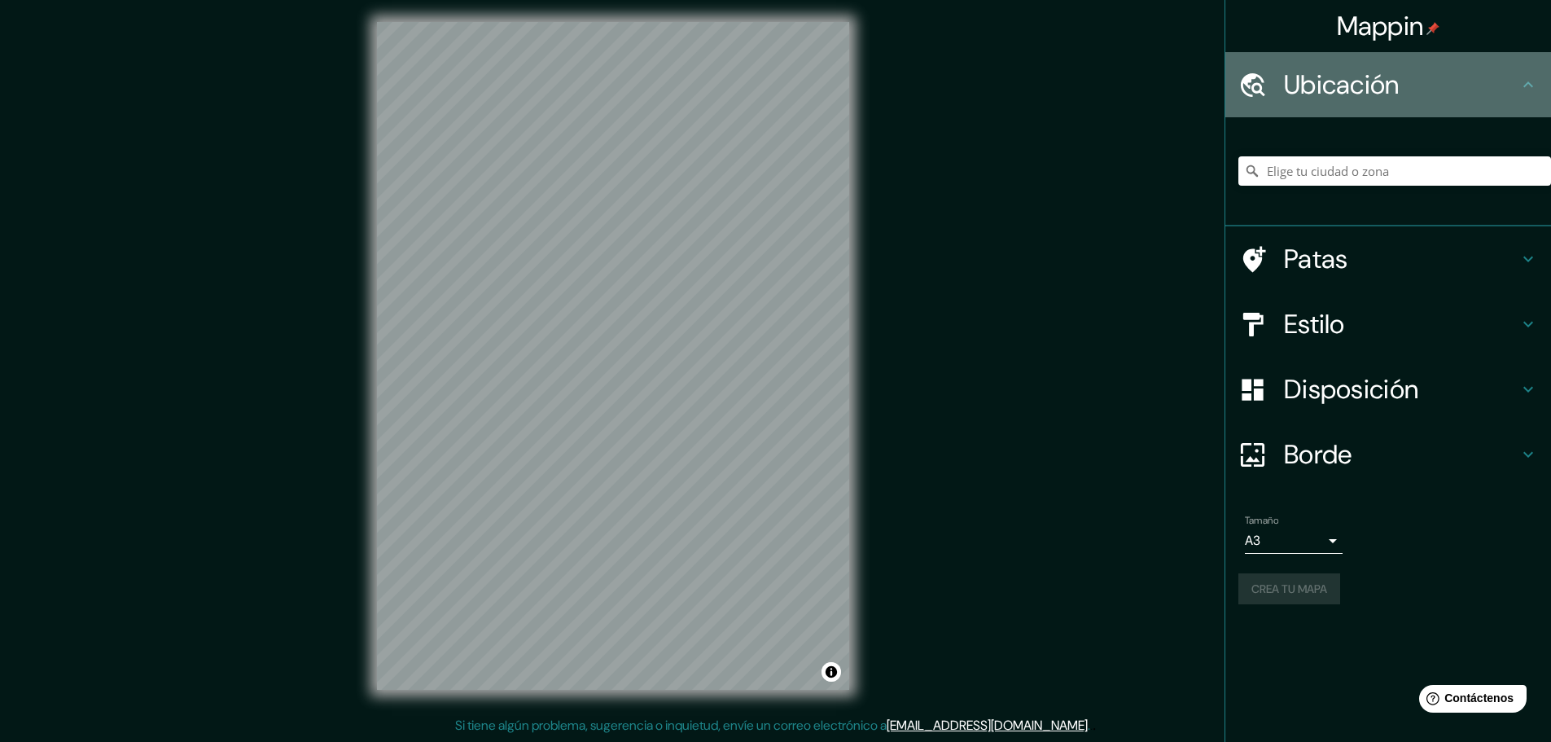
click at [1537, 77] on icon at bounding box center [1529, 85] width 20 height 20
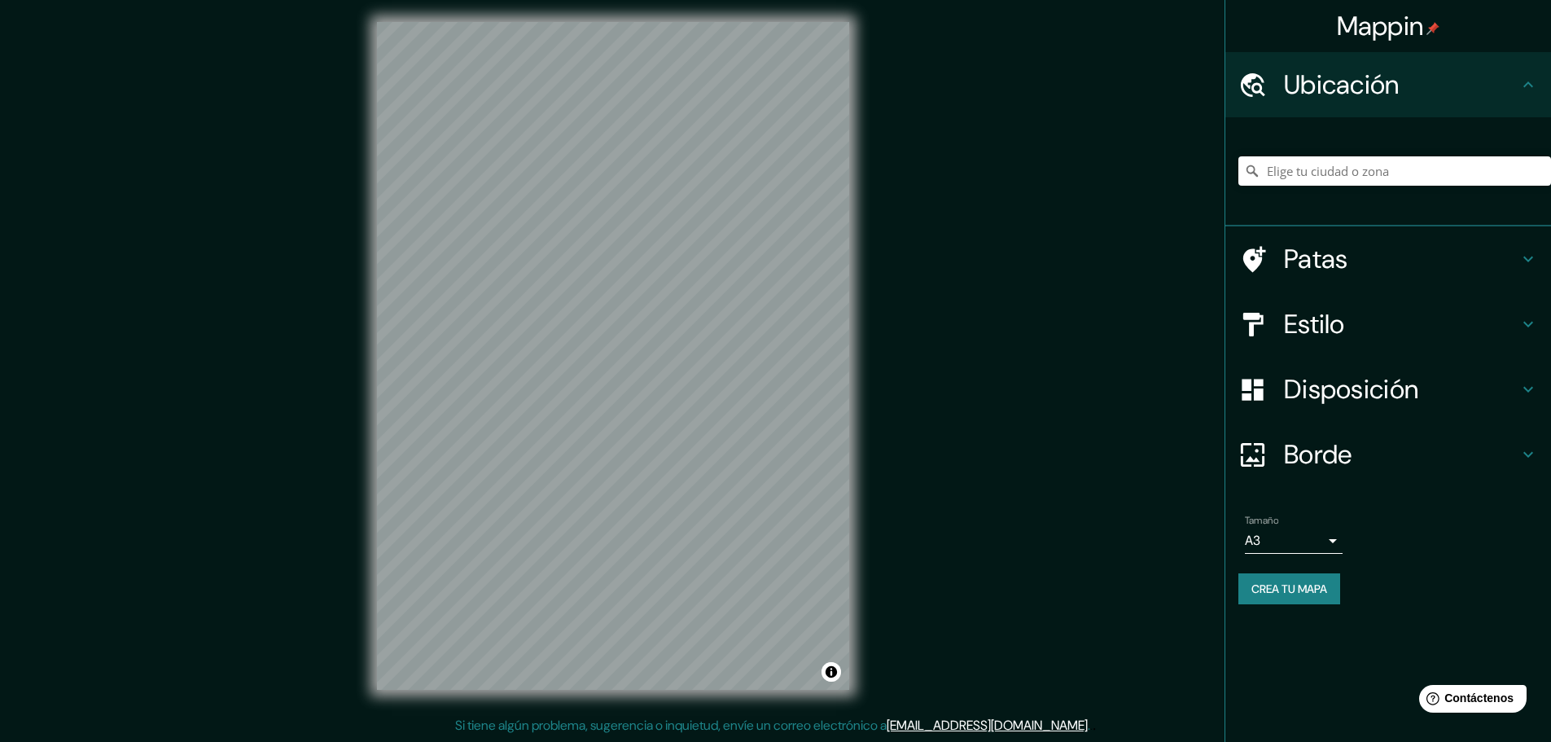
click at [1270, 445] on div at bounding box center [1262, 455] width 46 height 29
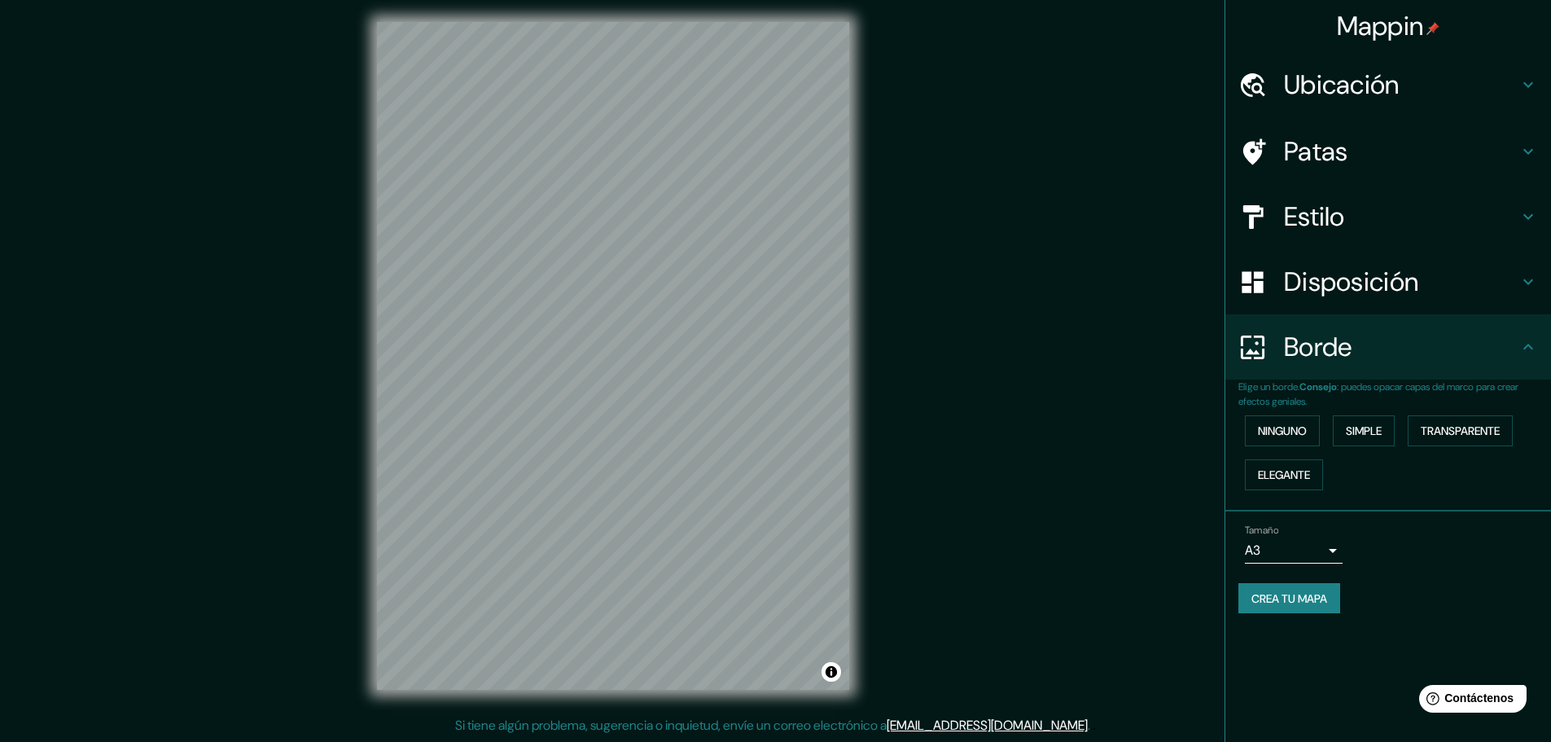
click at [1457, 543] on div "Tamaño A3 a4" at bounding box center [1389, 544] width 300 height 52
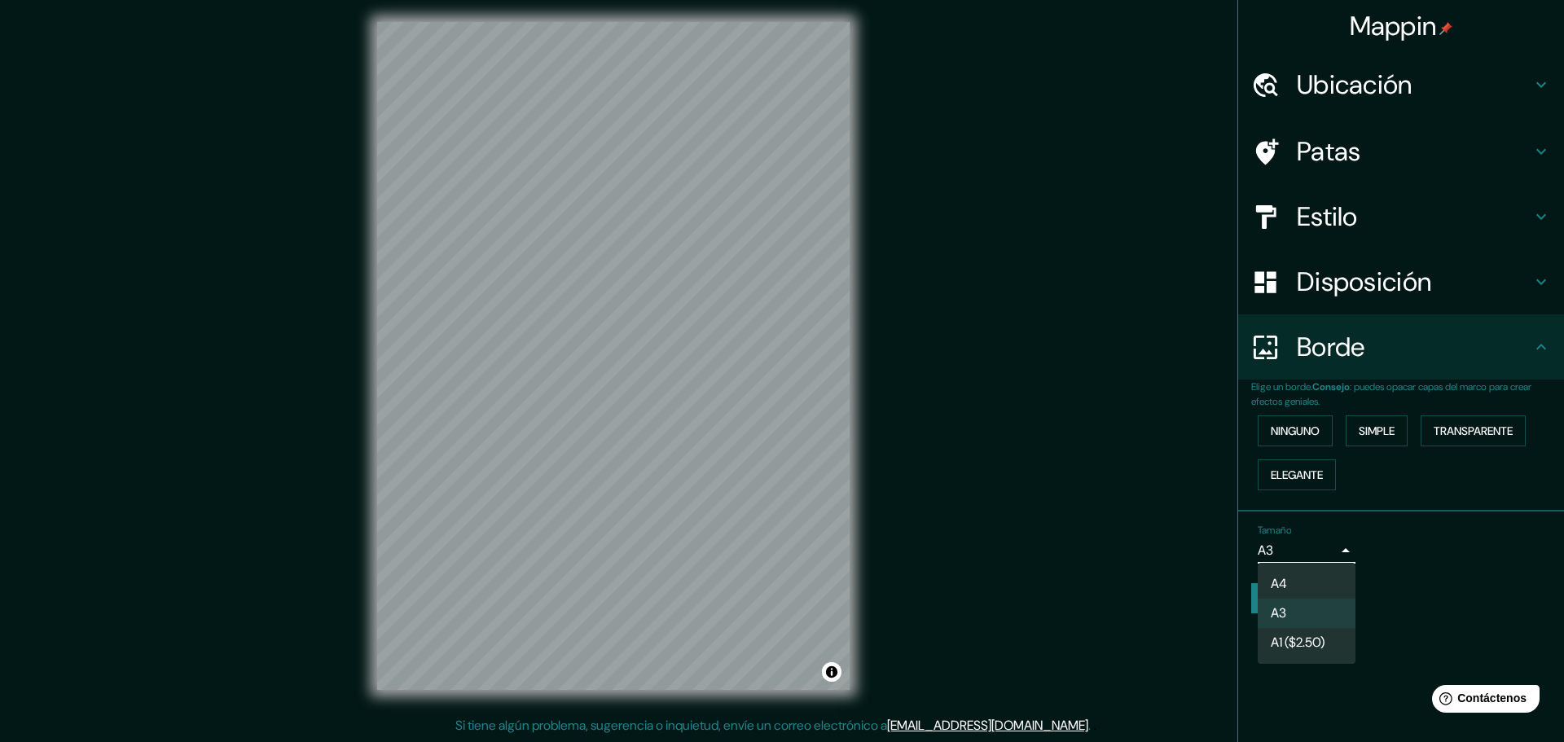
click at [1327, 562] on body "Mappin Ubicación Patas Estilo Disposición Borde Elige un borde. Consejo : puede…" at bounding box center [782, 367] width 1564 height 742
click at [1293, 588] on li "A4" at bounding box center [1306, 583] width 98 height 29
type input "single"
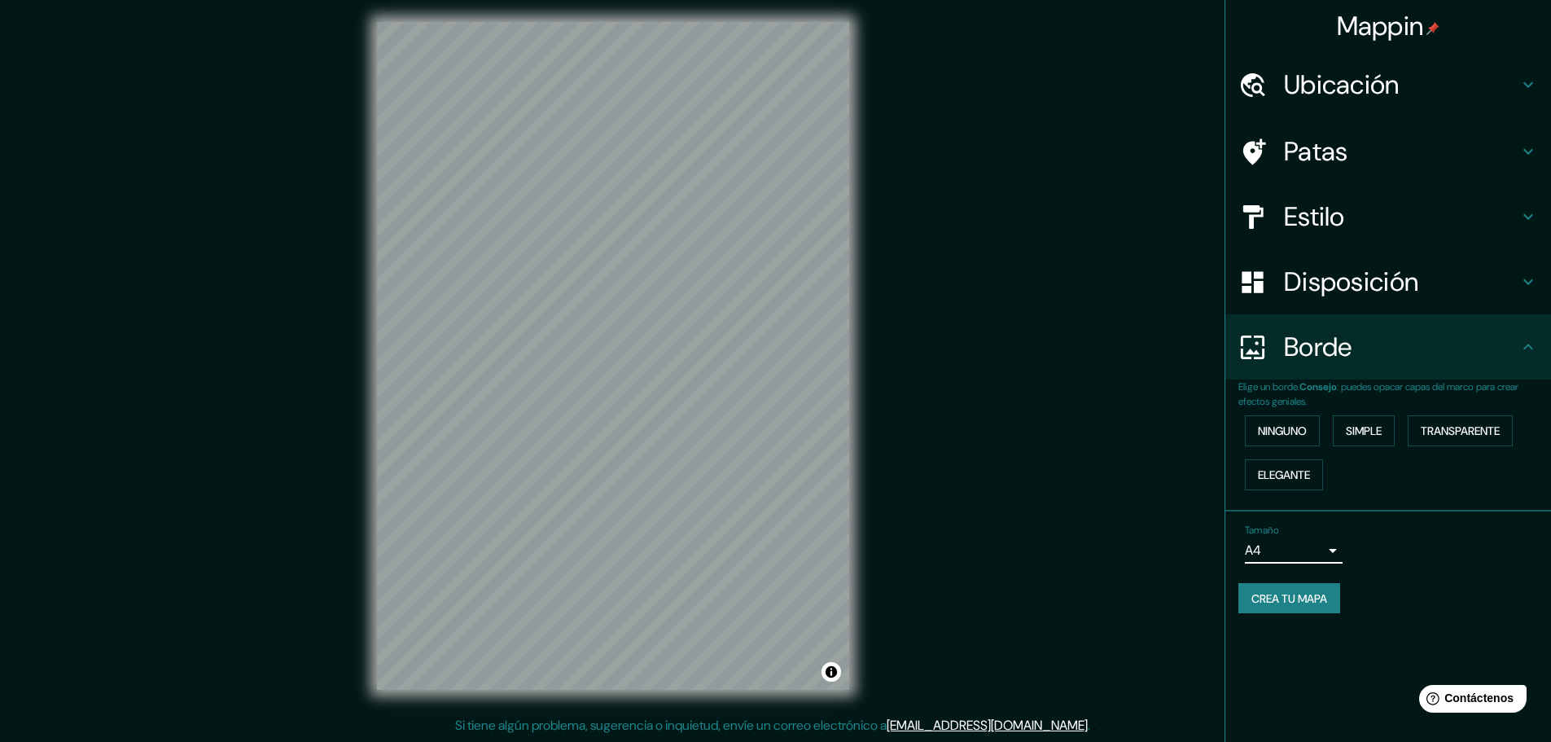
click at [1387, 572] on div "Tamaño A4 single Crea tu mapa" at bounding box center [1389, 572] width 300 height 109
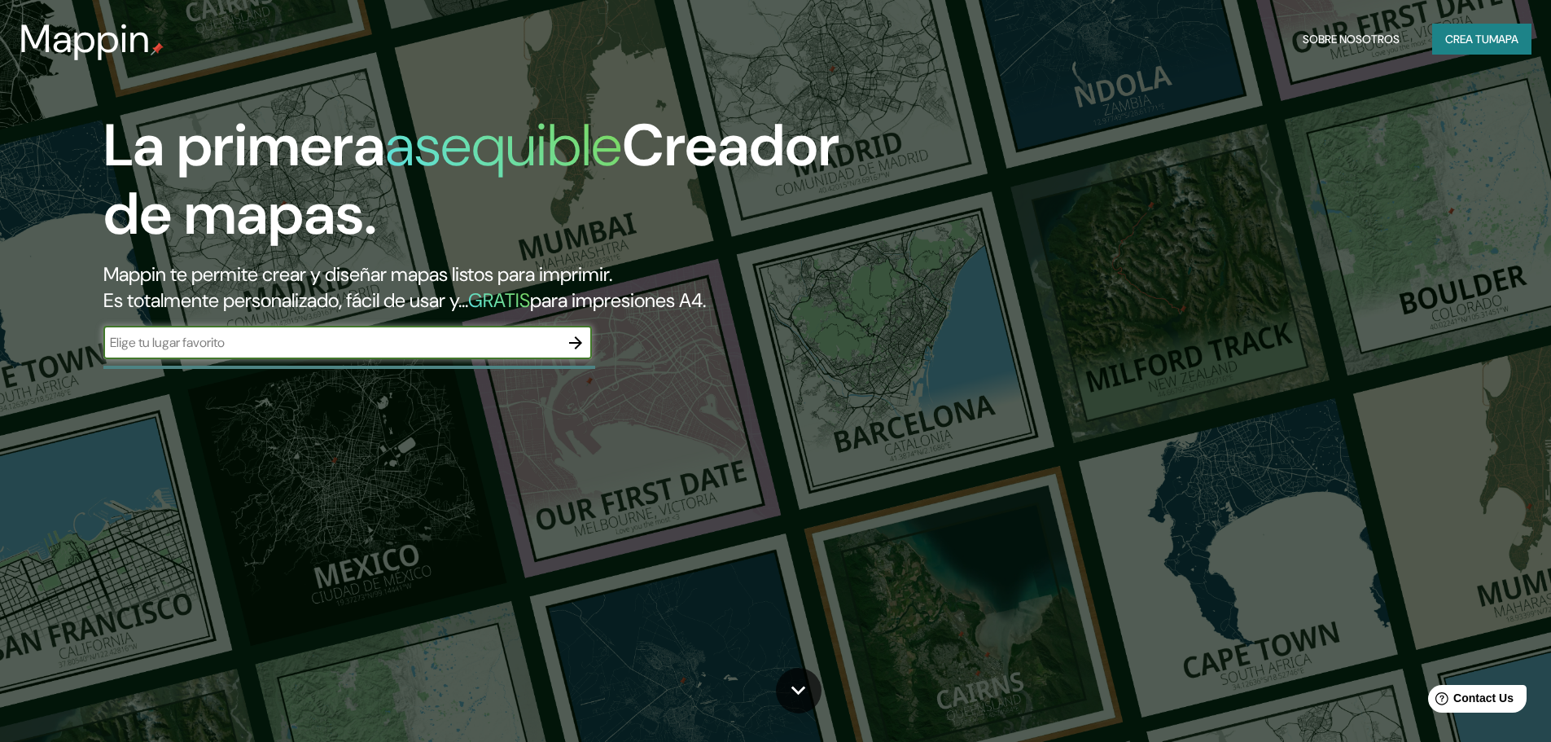
type input "trujillo"
click at [572, 340] on icon "button" at bounding box center [576, 343] width 20 height 20
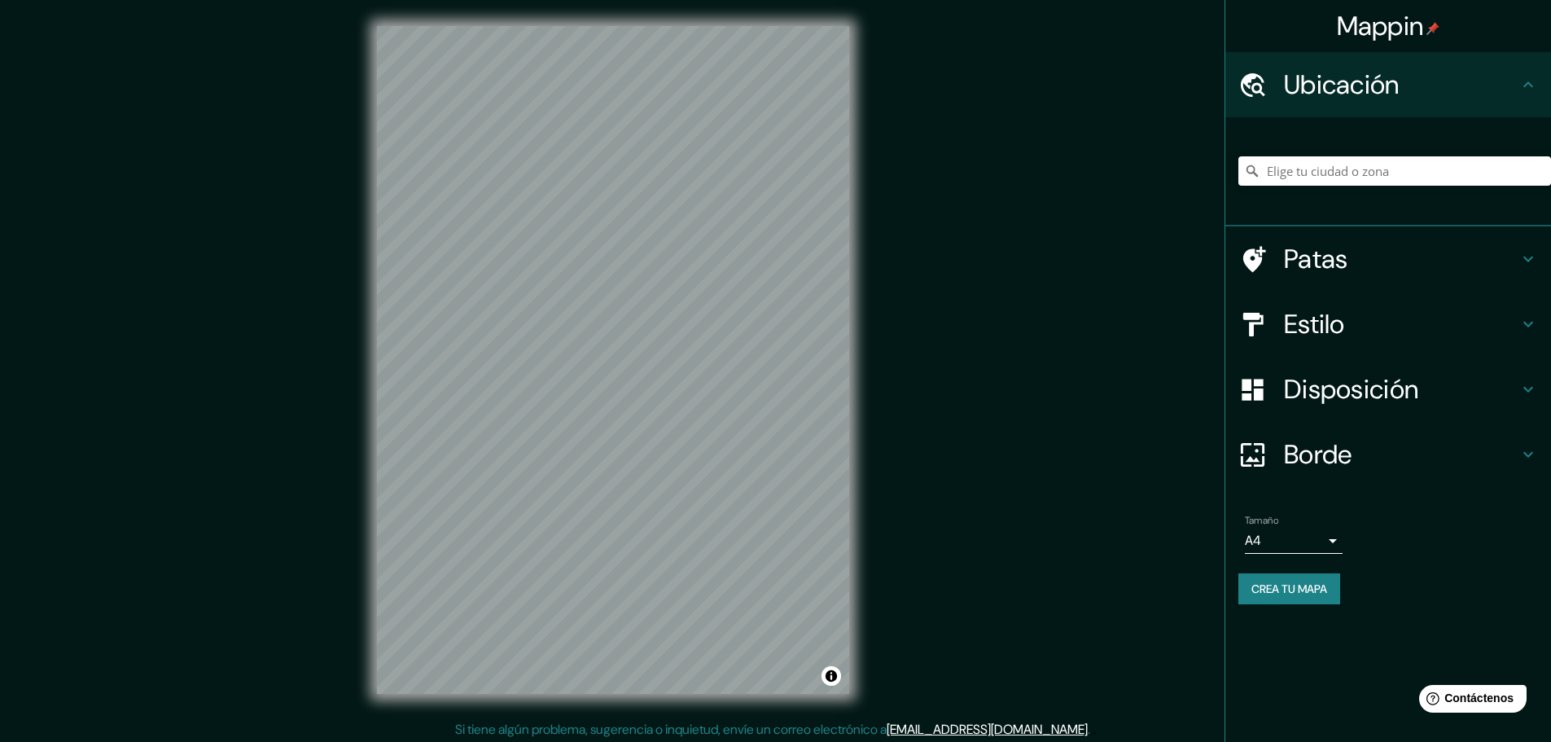
click at [1293, 591] on font "Crea tu mapa" at bounding box center [1290, 588] width 76 height 15
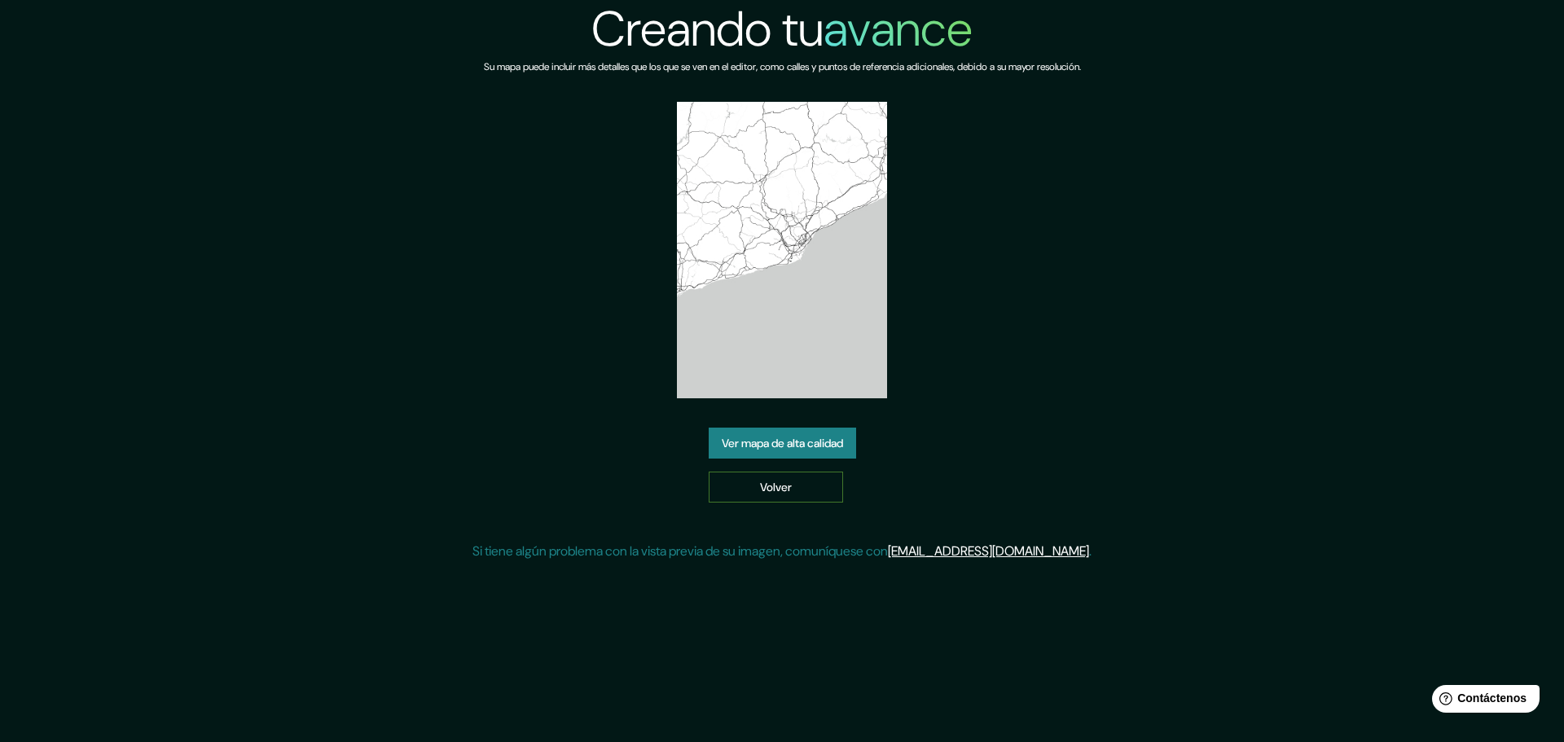
click at [788, 485] on font "Volver" at bounding box center [776, 487] width 32 height 15
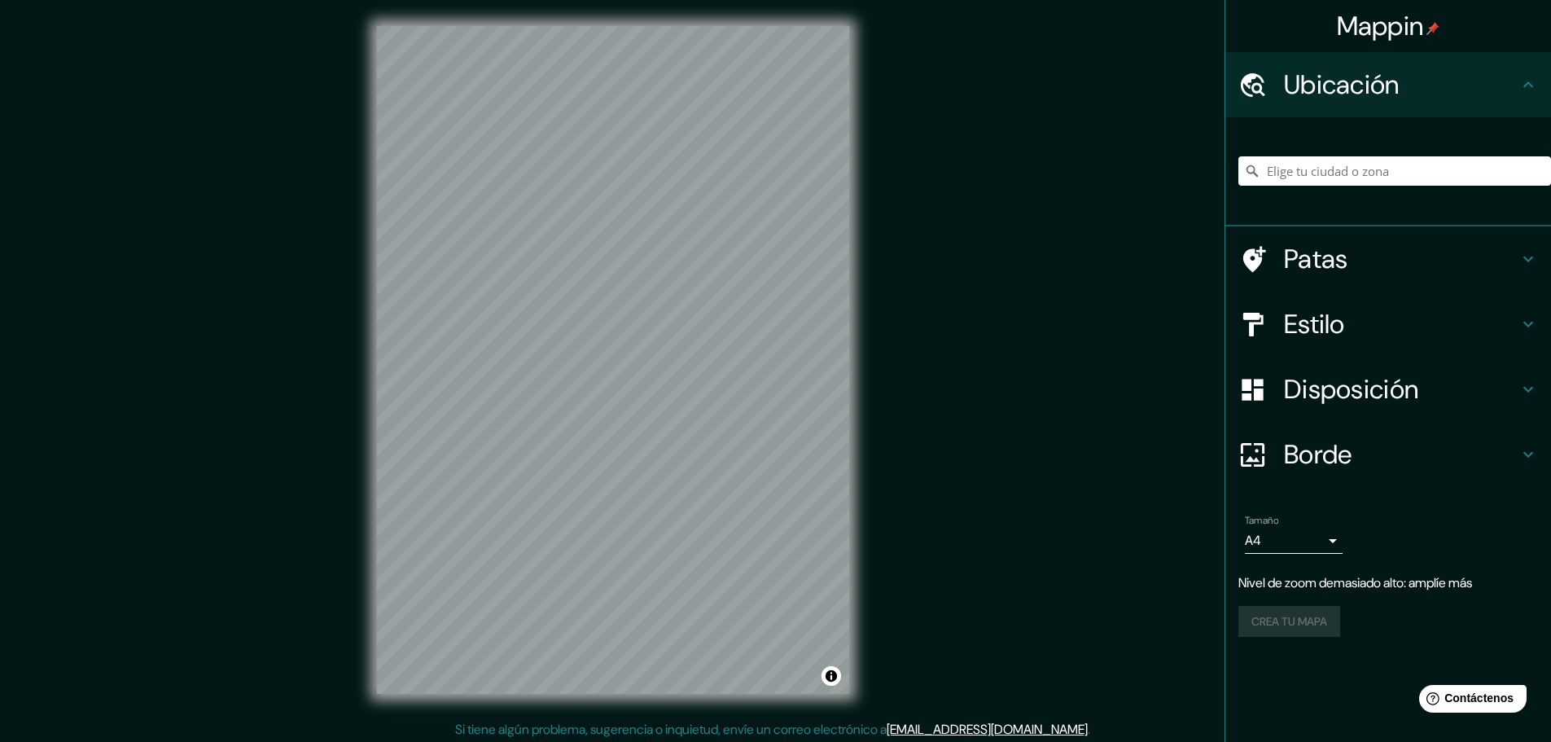
click at [866, 417] on div "© Mapbox © OpenStreetMap Improve this map" at bounding box center [613, 360] width 524 height 720
click at [869, 472] on div "© Mapbox © OpenStreetMap Improve this map" at bounding box center [613, 360] width 524 height 720
click at [1376, 319] on h4 "Estilo" at bounding box center [1401, 324] width 235 height 33
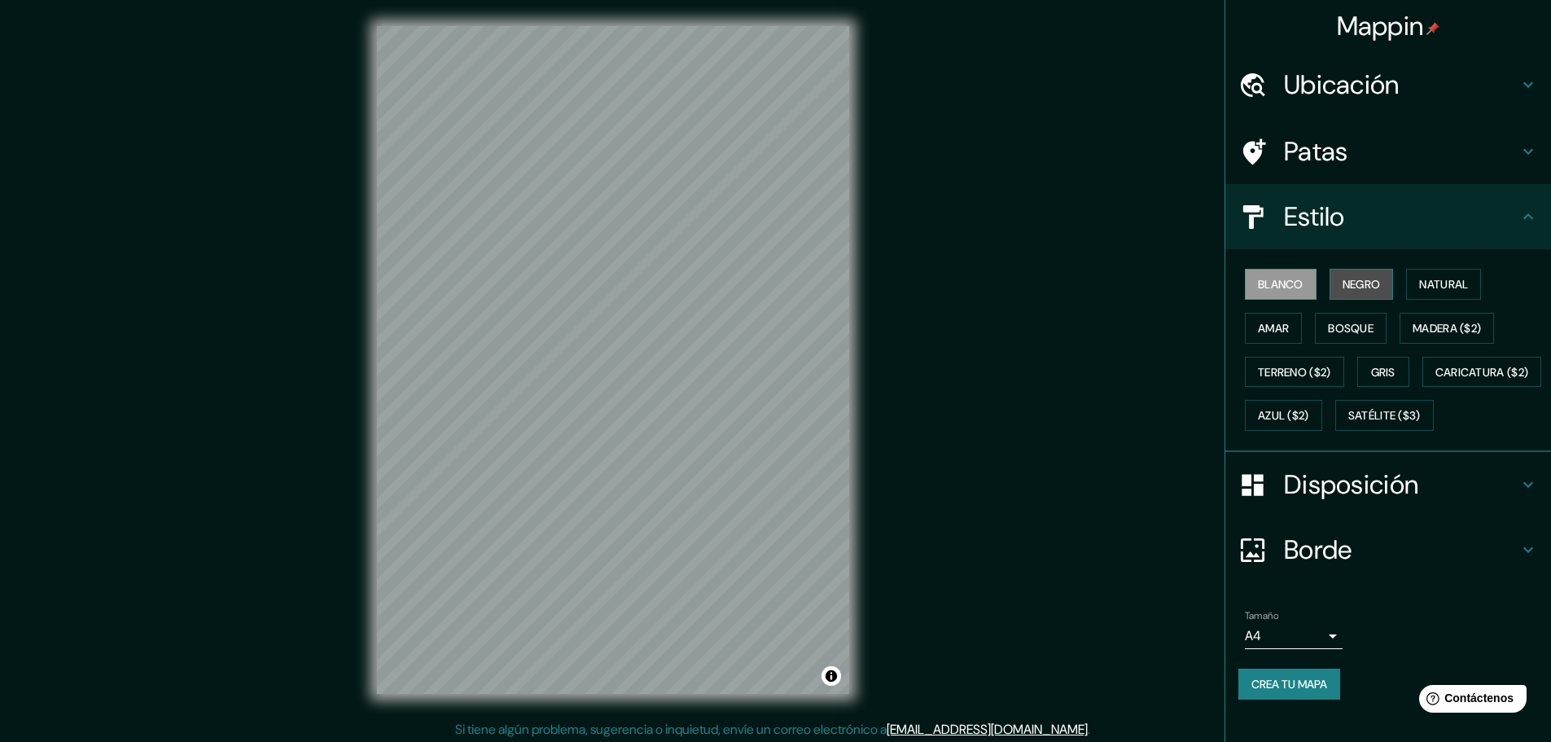
click at [1349, 279] on font "Negro" at bounding box center [1362, 284] width 38 height 15
click at [1295, 284] on button "Blanco" at bounding box center [1281, 284] width 72 height 31
click at [1345, 279] on font "Negro" at bounding box center [1362, 284] width 38 height 15
click at [1330, 283] on button "Negro" at bounding box center [1362, 284] width 64 height 31
click at [1282, 283] on font "Blanco" at bounding box center [1281, 284] width 46 height 15
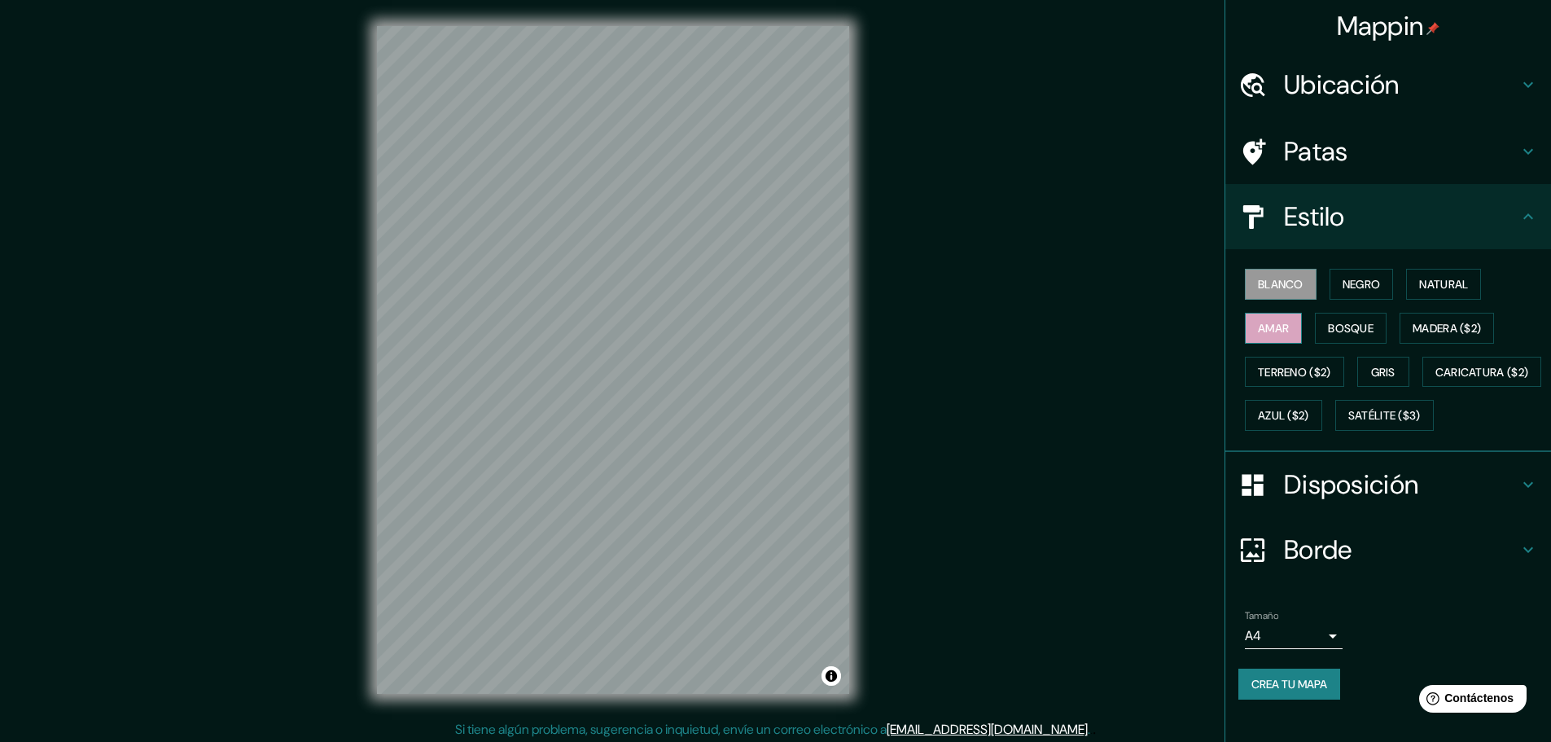
click at [1280, 333] on button "Amar" at bounding box center [1273, 328] width 57 height 31
click at [1282, 366] on font "Terreno ($2)" at bounding box center [1294, 372] width 73 height 15
click at [1350, 353] on div "Blanco Negro Natural Amar Bosque Madera ($2) Terreno ($2) Gris Caricatura ($2) …" at bounding box center [1395, 349] width 313 height 175
click at [1375, 372] on font "Gris" at bounding box center [1383, 372] width 24 height 15
click at [1277, 284] on font "Blanco" at bounding box center [1281, 284] width 46 height 15
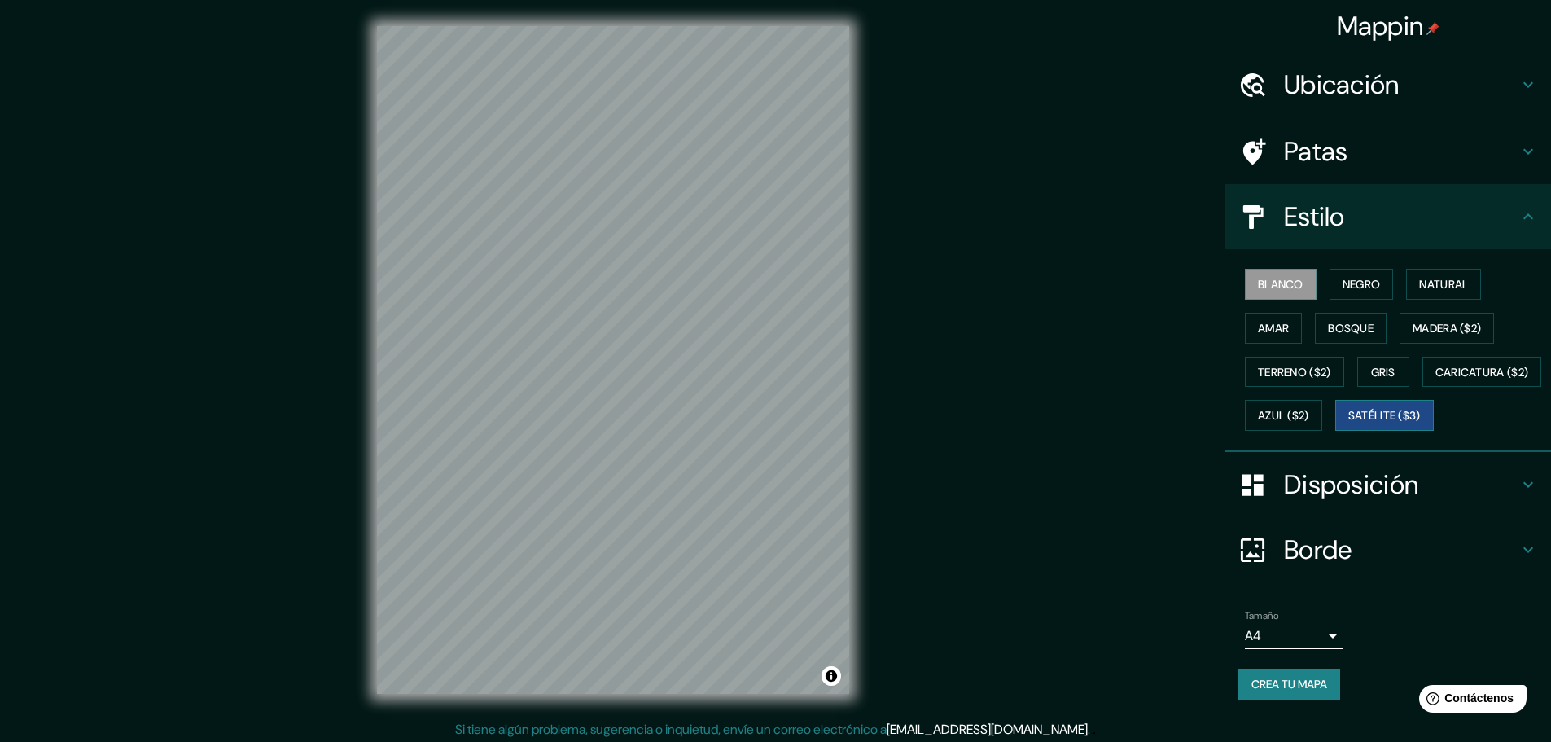
click at [1336, 431] on button "Satélite ($3)" at bounding box center [1385, 415] width 99 height 31
click at [1274, 287] on font "Blanco" at bounding box center [1281, 284] width 46 height 15
click at [1336, 431] on button "Satélite ($3)" at bounding box center [1385, 415] width 99 height 31
